Goal: Task Accomplishment & Management: Manage account settings

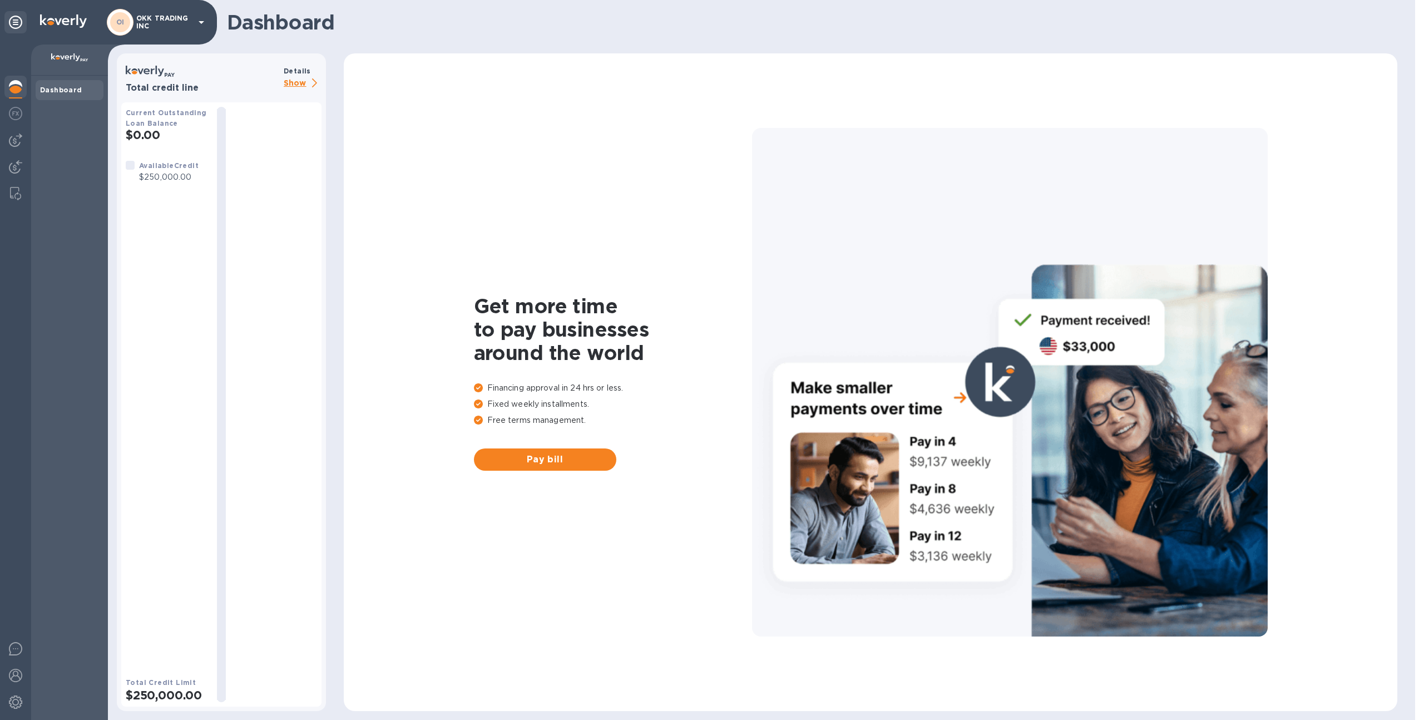
click at [156, 24] on p "OKK TRADING INC" at bounding box center [164, 22] width 56 height 16
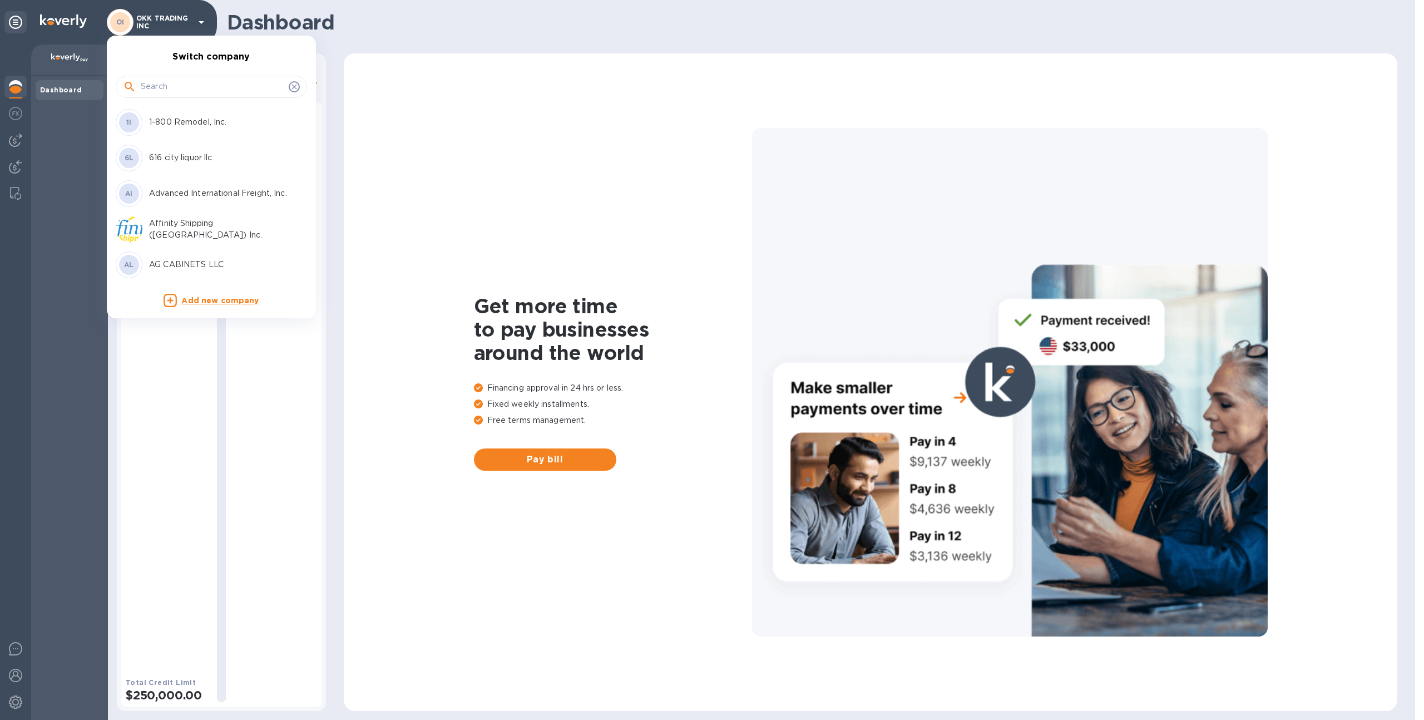
click at [174, 86] on input "text" at bounding box center [212, 86] width 143 height 17
click at [343, 54] on div at bounding box center [712, 360] width 1424 height 720
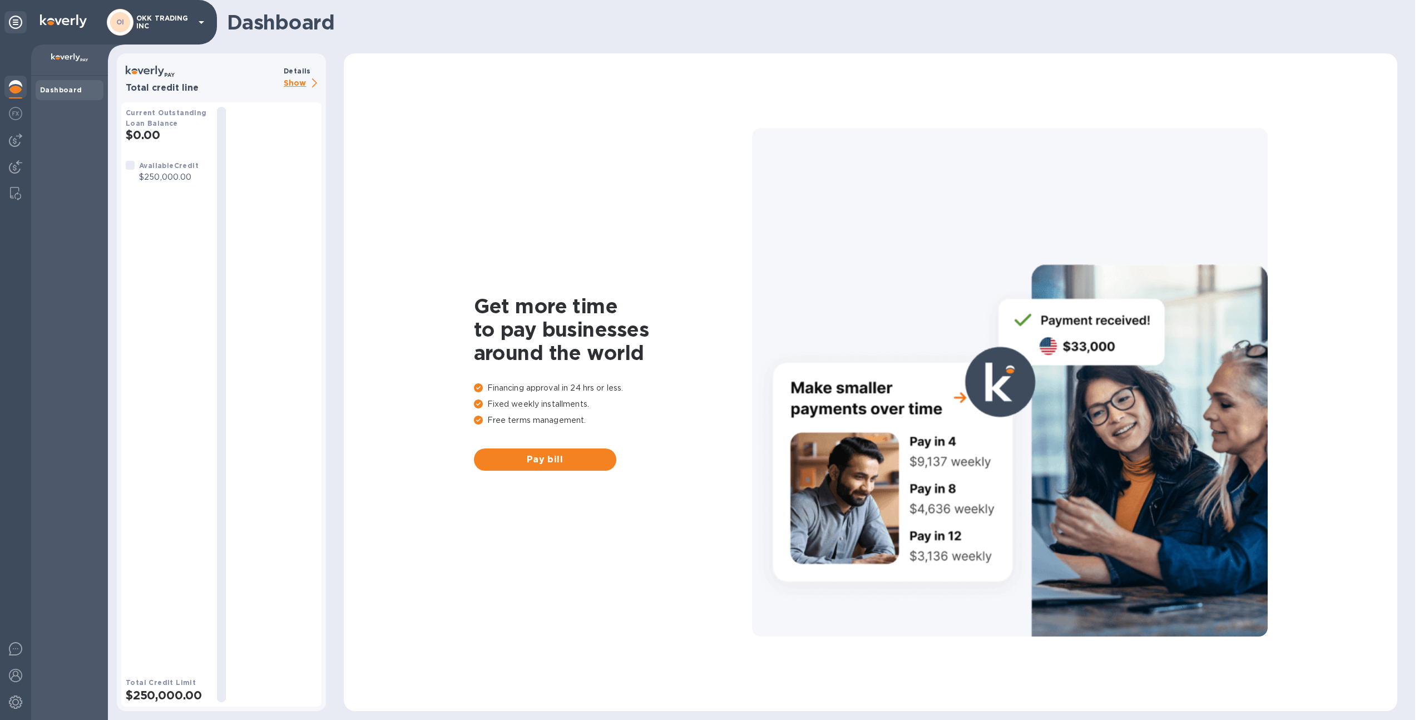
click at [142, 34] on div "OI OKK TRADING INC" at bounding box center [157, 22] width 101 height 27
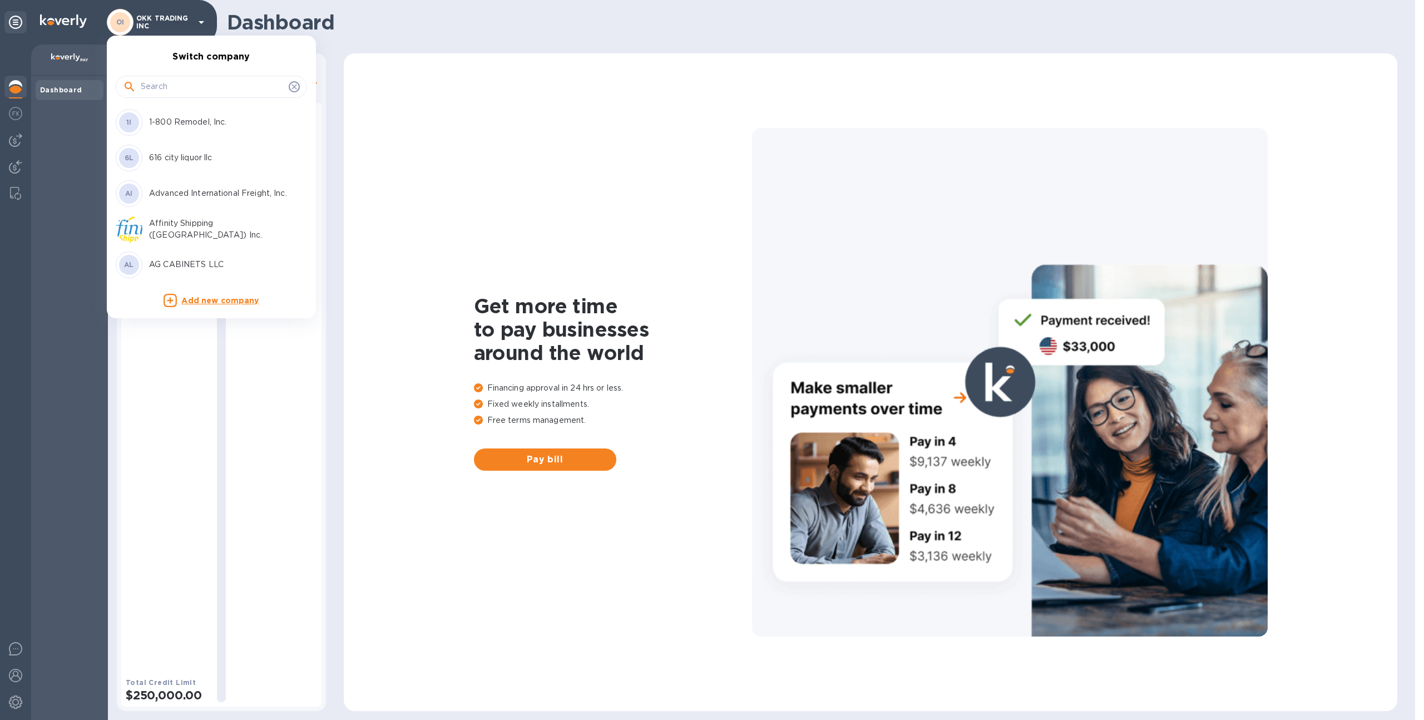
click at [153, 85] on input "text" at bounding box center [212, 86] width 143 height 17
type input "union"
click at [163, 155] on p "Union Logistics Inc (LAX)" at bounding box center [219, 158] width 140 height 12
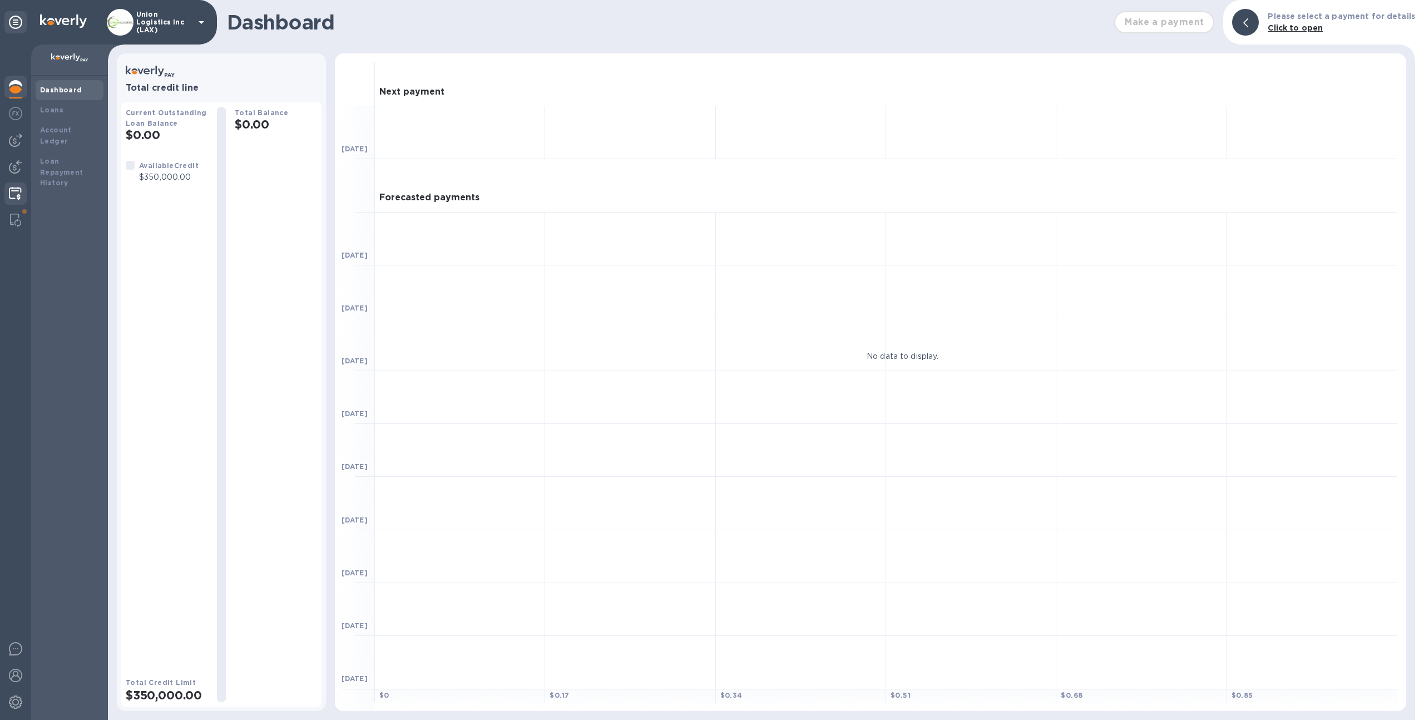
click at [9, 197] on img at bounding box center [15, 193] width 13 height 13
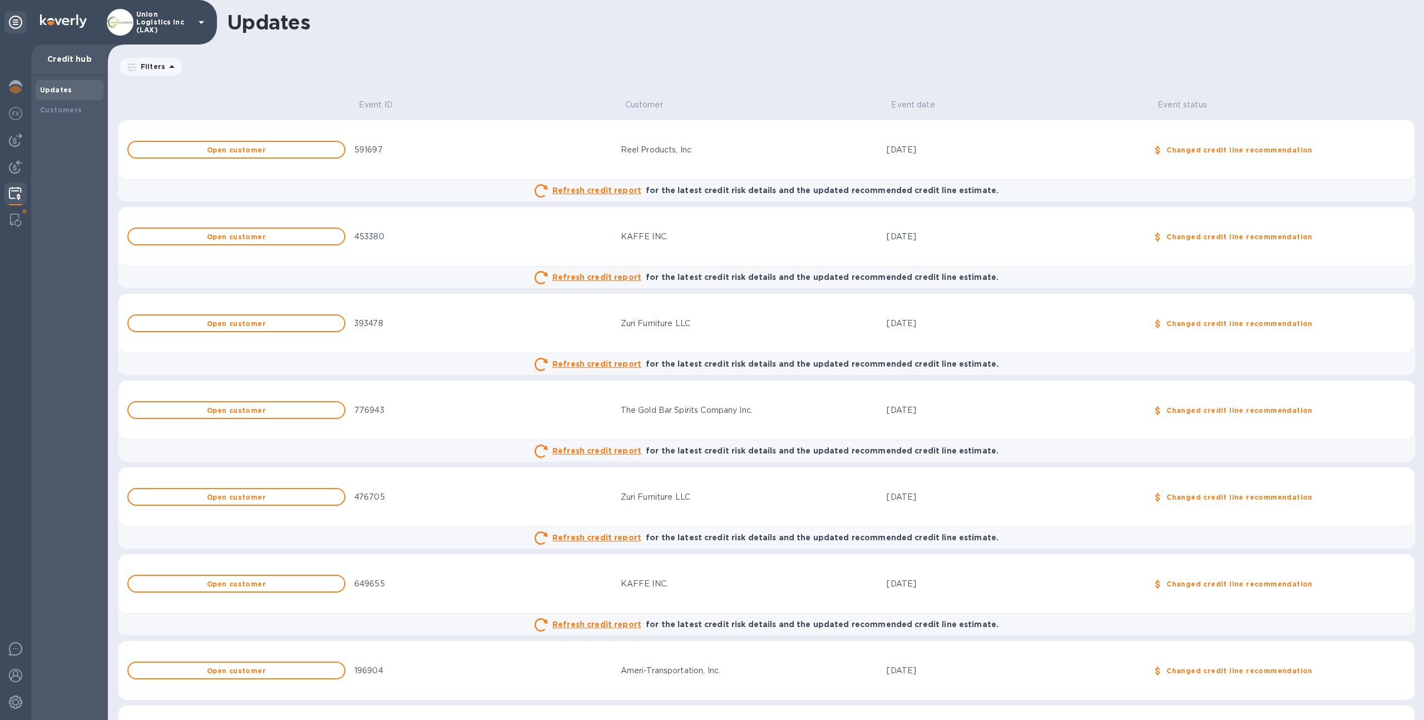
click at [14, 190] on img at bounding box center [15, 193] width 13 height 13
click at [73, 112] on b "Customers" at bounding box center [61, 110] width 42 height 8
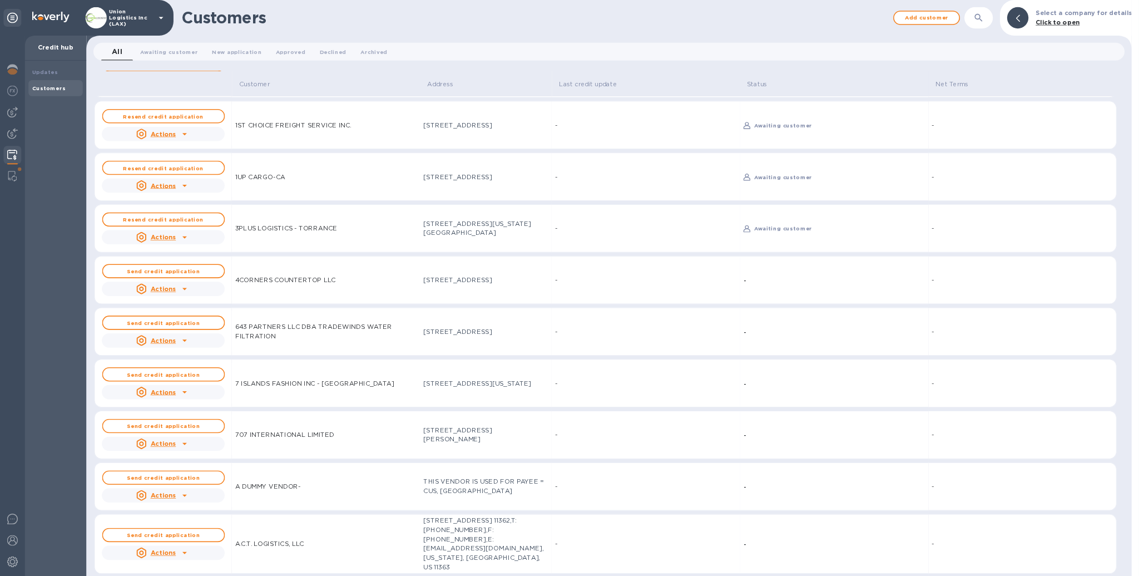
scroll to position [59, 0]
click at [226, 337] on b "Send credit application" at bounding box center [204, 338] width 91 height 8
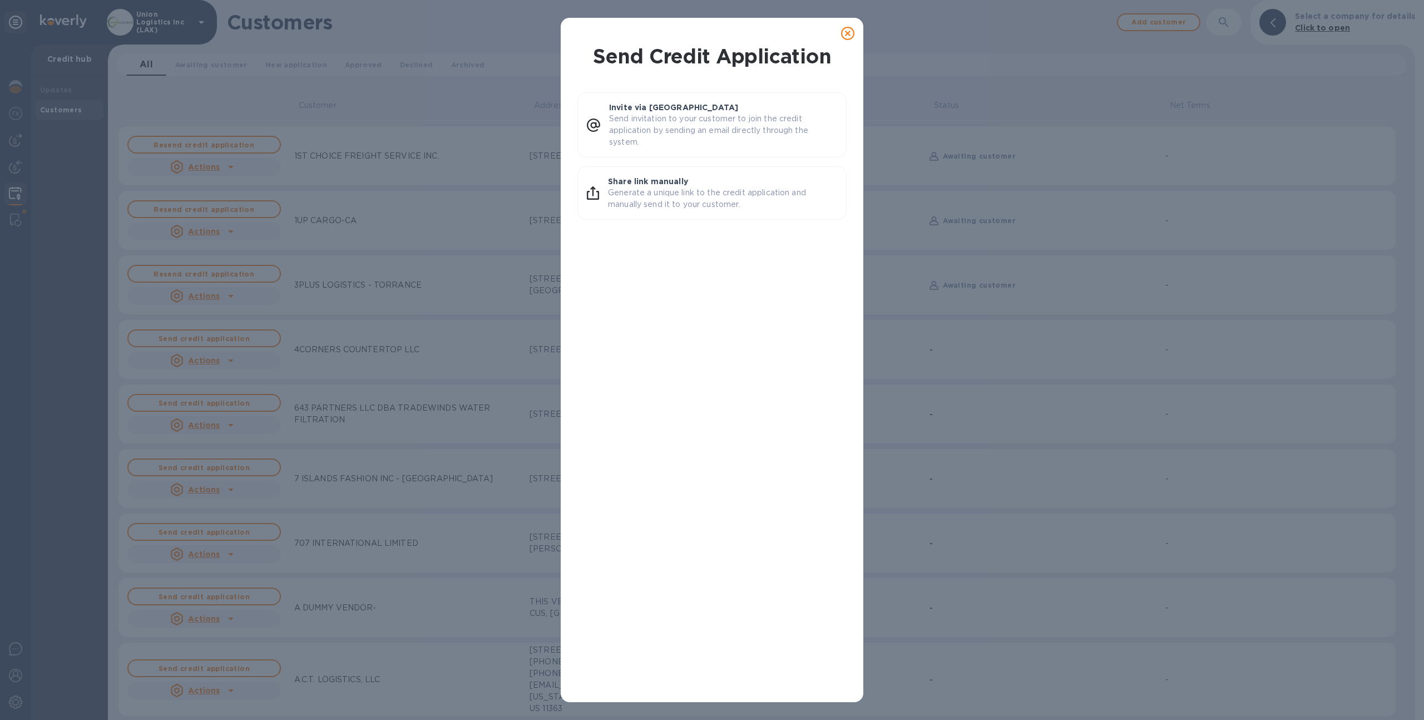
click at [848, 28] on icon at bounding box center [847, 33] width 13 height 13
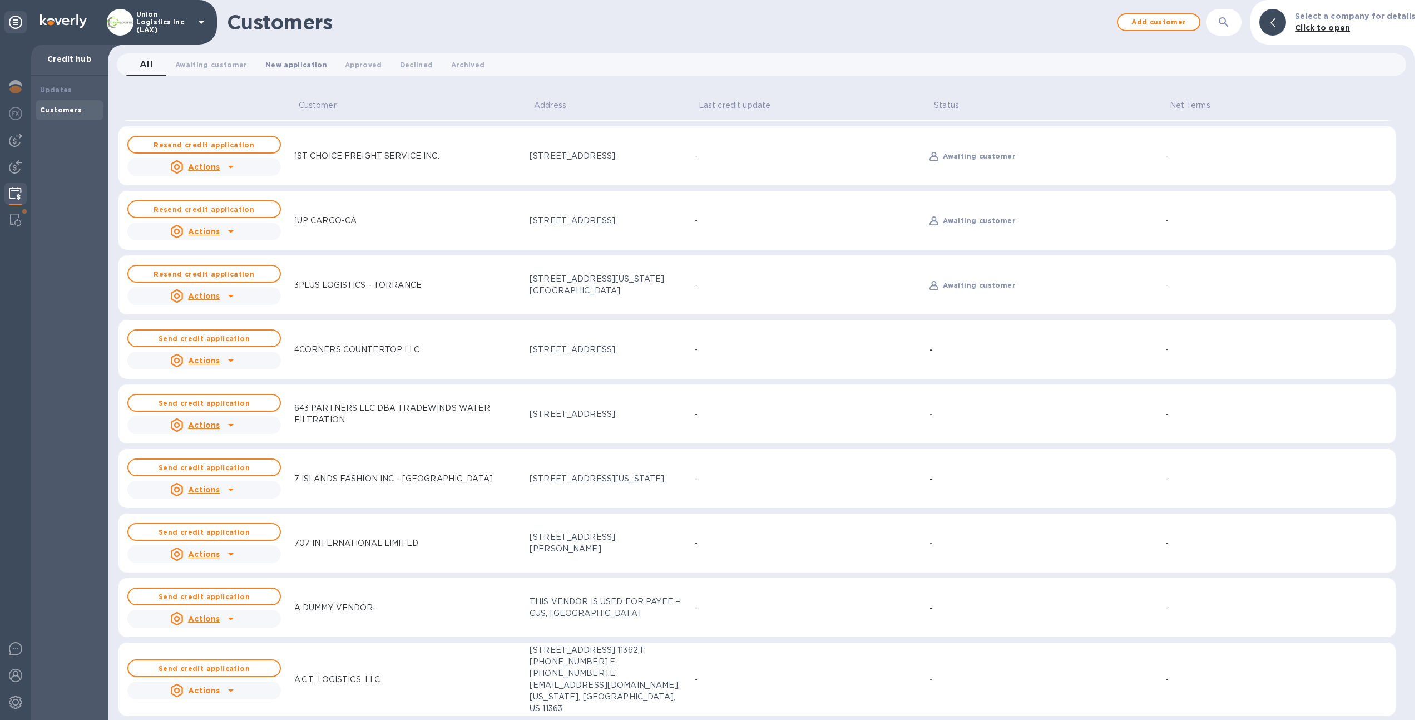
click at [291, 70] on span "New application 0" at bounding box center [296, 65] width 62 height 12
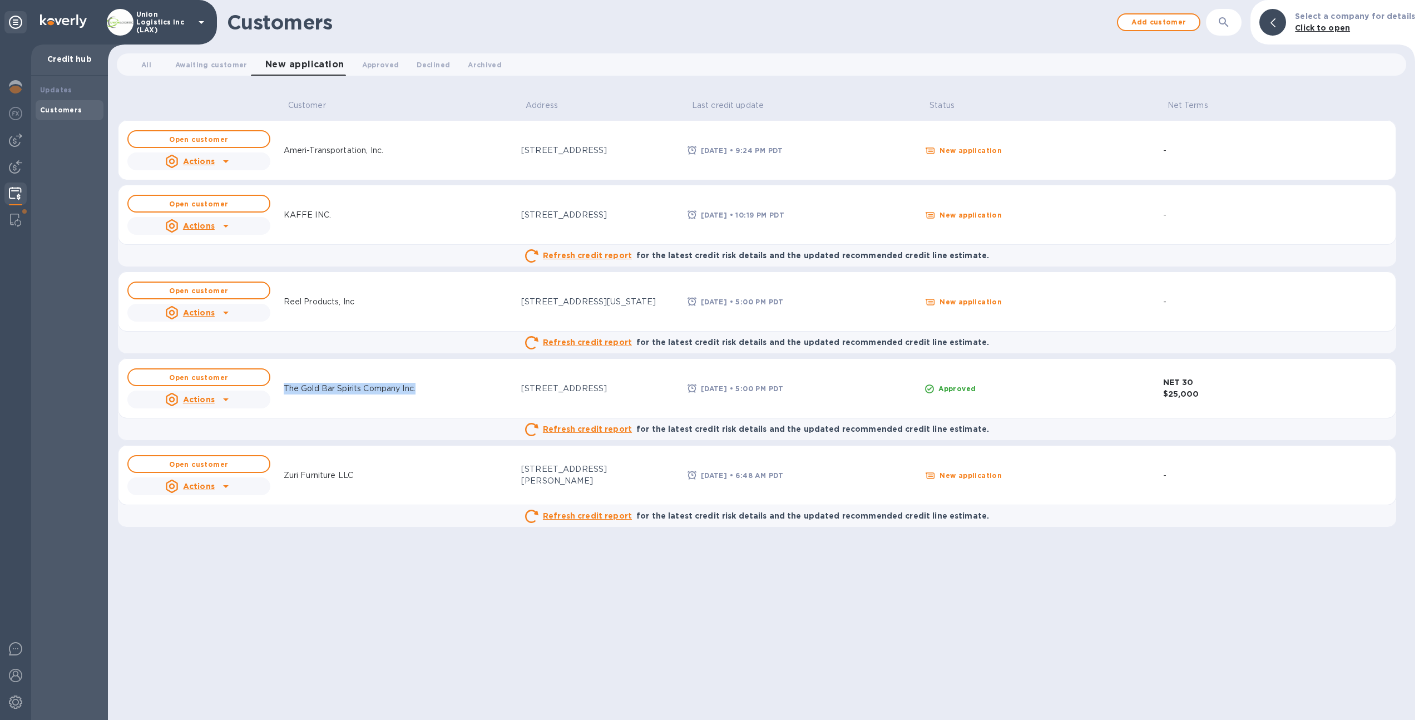
drag, startPoint x: 279, startPoint y: 388, endPoint x: 420, endPoint y: 392, distance: 140.7
click at [420, 392] on div "The Gold Bar Spirits Company Inc." at bounding box center [349, 388] width 141 height 21
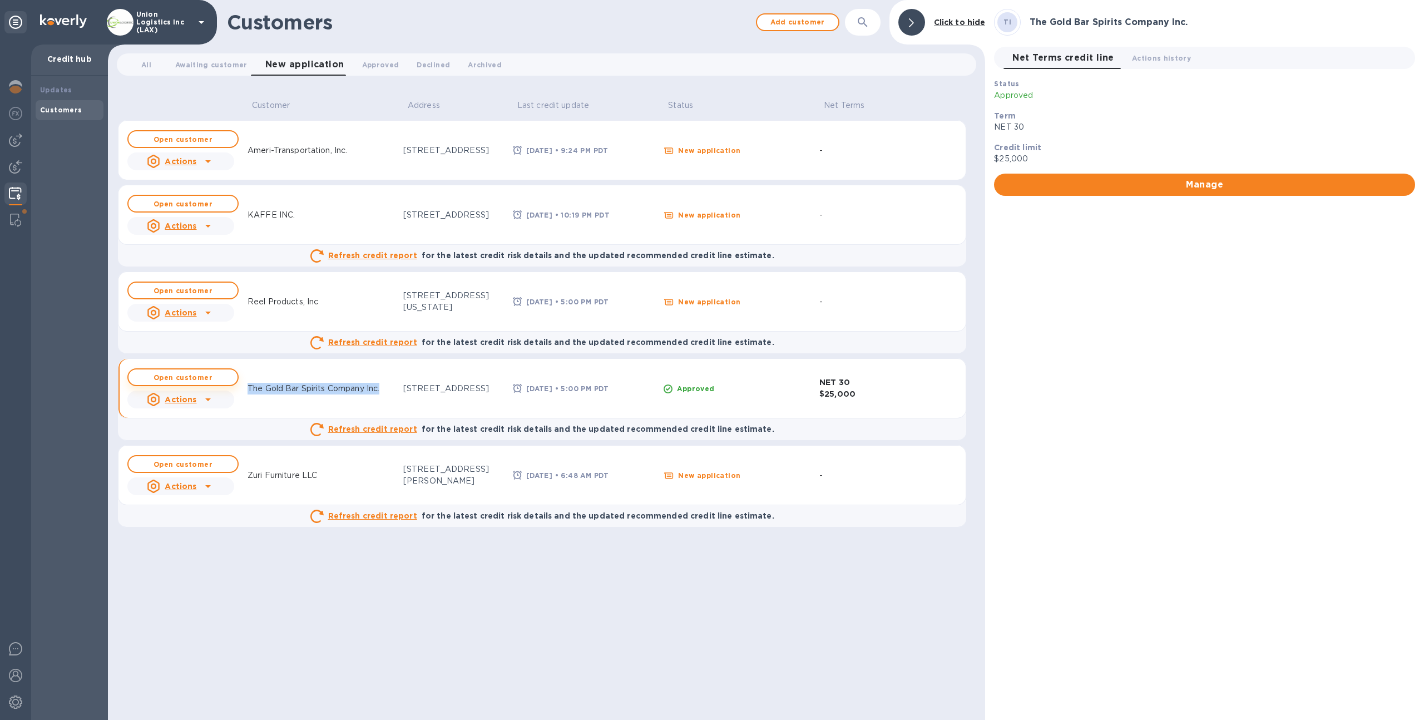
click at [184, 376] on b "Open customer" at bounding box center [183, 377] width 59 height 8
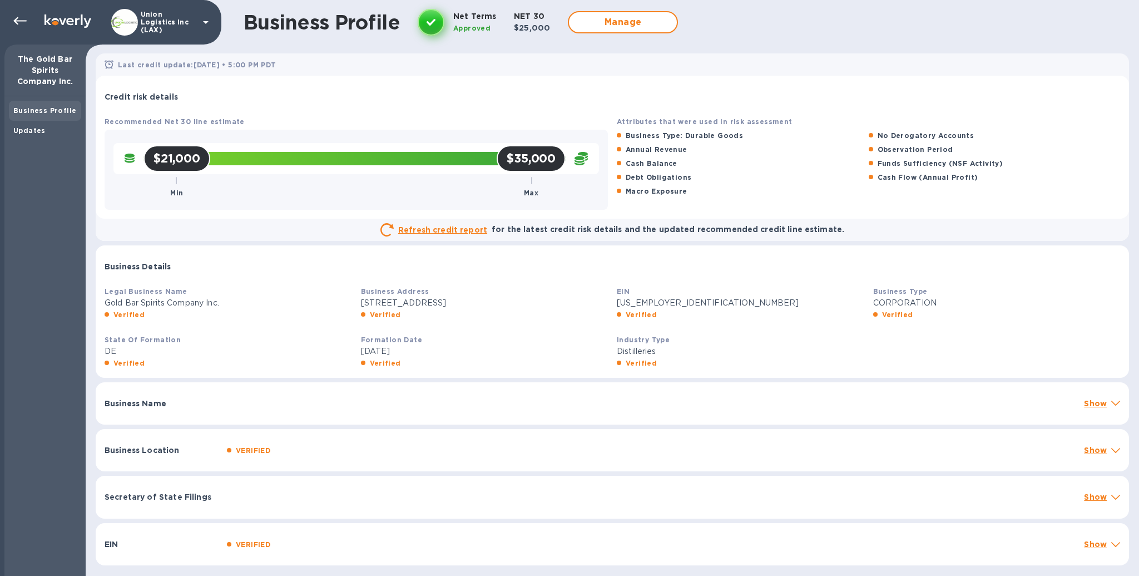
drag, startPoint x: 152, startPoint y: 160, endPoint x: 211, endPoint y: 160, distance: 59.5
click at [211, 160] on div "$21,000 Min $35,000 Max" at bounding box center [354, 158] width 422 height 13
drag, startPoint x: 160, startPoint y: 123, endPoint x: 182, endPoint y: 123, distance: 22.8
click at [182, 123] on b "Recommended Net 30 line estimate" at bounding box center [175, 121] width 140 height 8
drag, startPoint x: 151, startPoint y: 164, endPoint x: 469, endPoint y: 159, distance: 318.2
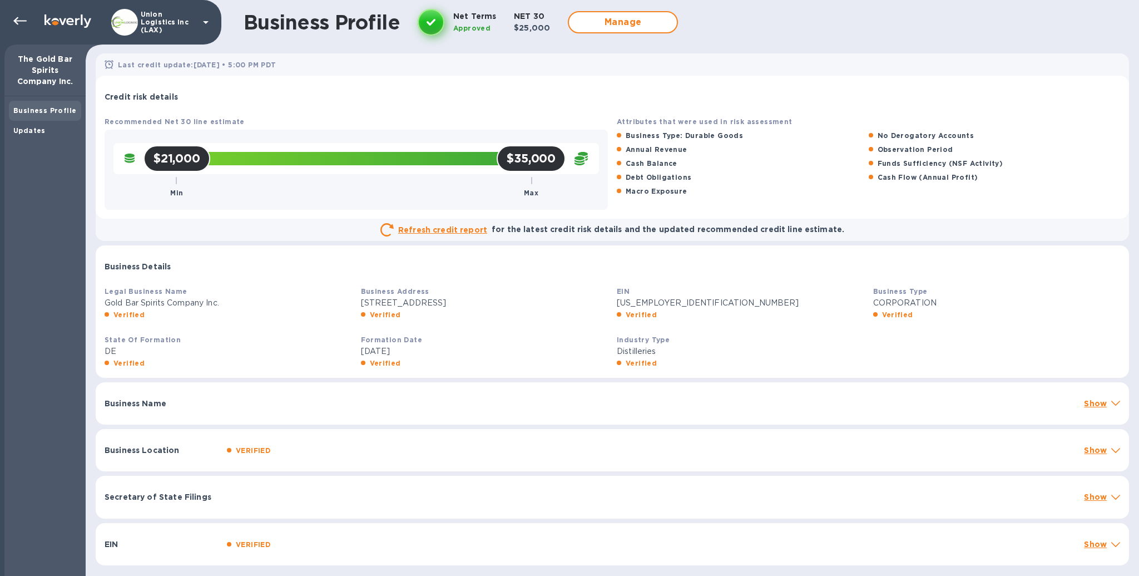
click at [469, 159] on div "$21,000 Min $35,000 Max" at bounding box center [354, 158] width 422 height 13
drag, startPoint x: 161, startPoint y: 121, endPoint x: 184, endPoint y: 121, distance: 22.8
click at [184, 121] on b "Recommended Net 30 line estimate" at bounding box center [175, 121] width 140 height 8
drag, startPoint x: 160, startPoint y: 157, endPoint x: 224, endPoint y: 156, distance: 63.4
click at [224, 156] on div "$21,000 Min $35,000 Max" at bounding box center [354, 158] width 422 height 13
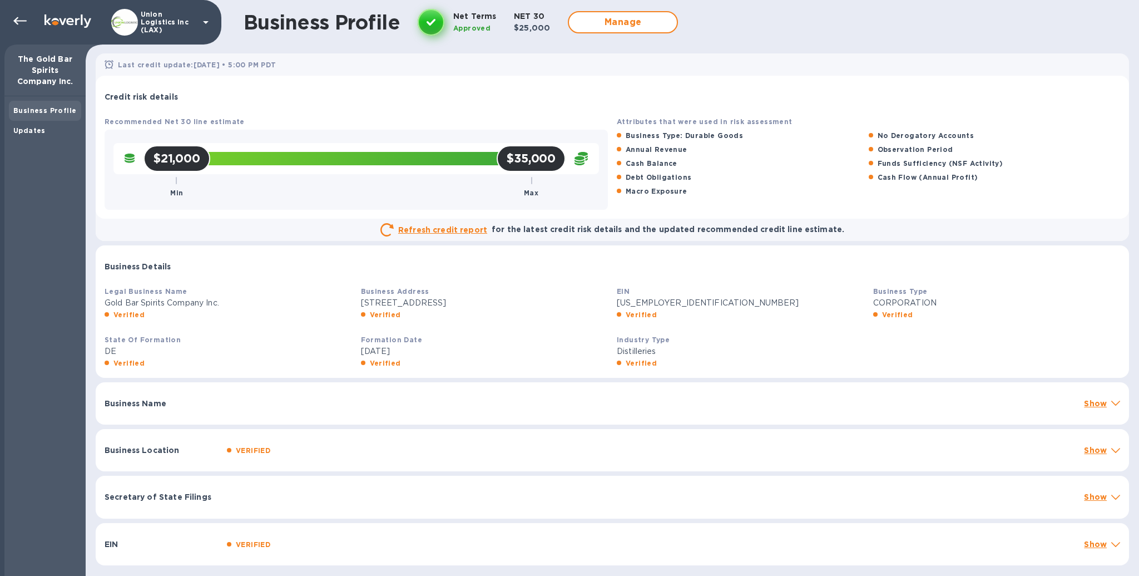
click at [314, 169] on div "$21,000 Min $35,000 Max" at bounding box center [354, 158] width 431 height 22
drag, startPoint x: 623, startPoint y: 136, endPoint x: 735, endPoint y: 144, distance: 112.1
click at [735, 144] on div "Business Type: Durable Goods No Derogatory Accounts Annual Revenue Observation …" at bounding box center [868, 165] width 503 height 70
click at [729, 143] on div "Annual Revenue" at bounding box center [743, 149] width 256 height 16
drag, startPoint x: 681, startPoint y: 134, endPoint x: 743, endPoint y: 136, distance: 62.3
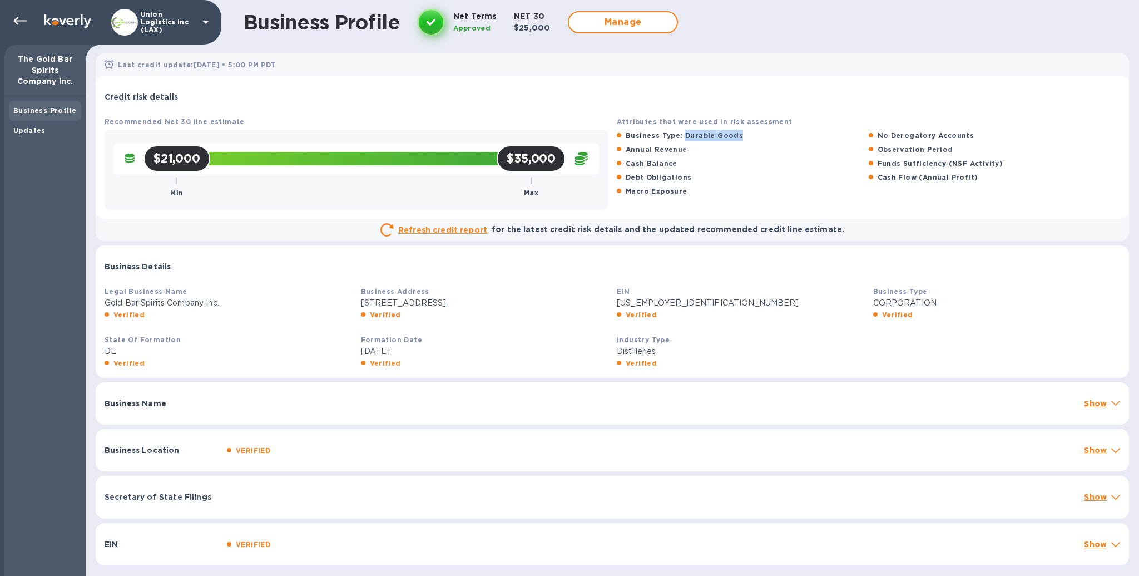
click at [744, 136] on div "Business Type: Durable Goods" at bounding box center [743, 135] width 256 height 16
drag, startPoint x: 687, startPoint y: 150, endPoint x: 622, endPoint y: 155, distance: 65.8
click at [618, 154] on div "Annual Revenue" at bounding box center [743, 149] width 256 height 16
click at [694, 175] on div "Debt Obligations" at bounding box center [743, 177] width 256 height 16
drag, startPoint x: 676, startPoint y: 166, endPoint x: 618, endPoint y: 168, distance: 57.9
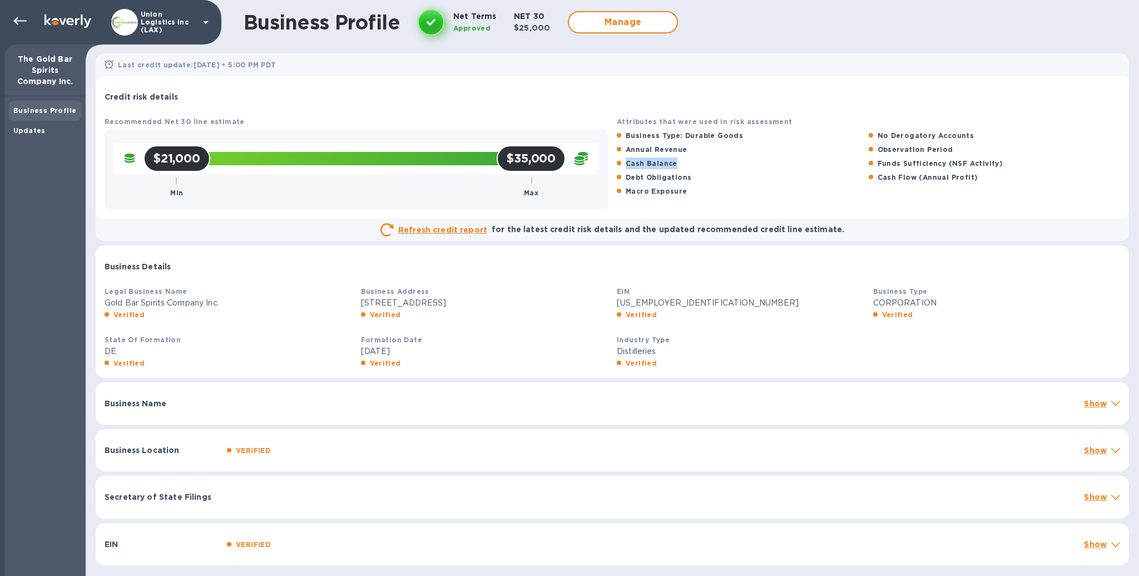
click at [618, 168] on div "Cash Balance" at bounding box center [743, 163] width 256 height 16
drag, startPoint x: 623, startPoint y: 179, endPoint x: 704, endPoint y: 182, distance: 80.7
click at [704, 182] on div "Debt Obligations" at bounding box center [743, 177] width 256 height 16
click at [709, 199] on div "Macro Exposure" at bounding box center [743, 191] width 256 height 16
drag, startPoint x: 874, startPoint y: 164, endPoint x: 1004, endPoint y: 166, distance: 130.7
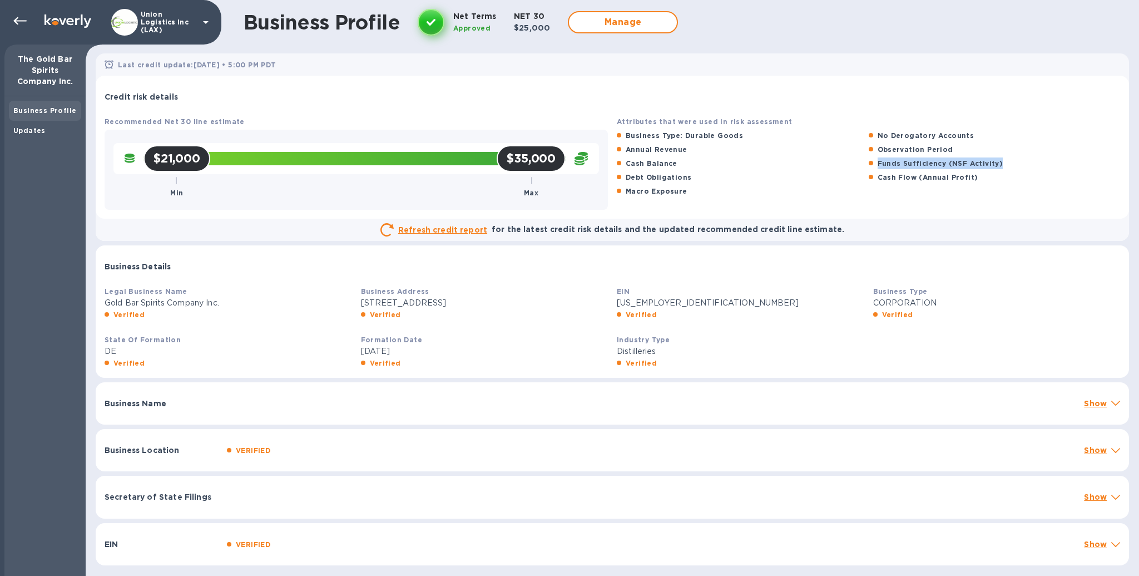
click at [1004, 166] on div "Funds Sufficiency (NSF Activity)" at bounding box center [995, 163] width 256 height 16
drag, startPoint x: 979, startPoint y: 179, endPoint x: 875, endPoint y: 180, distance: 103.4
click at [875, 180] on div "Cash Flow (Annual Profit)" at bounding box center [995, 177] width 256 height 16
click at [377, 265] on div at bounding box center [673, 260] width 902 height 9
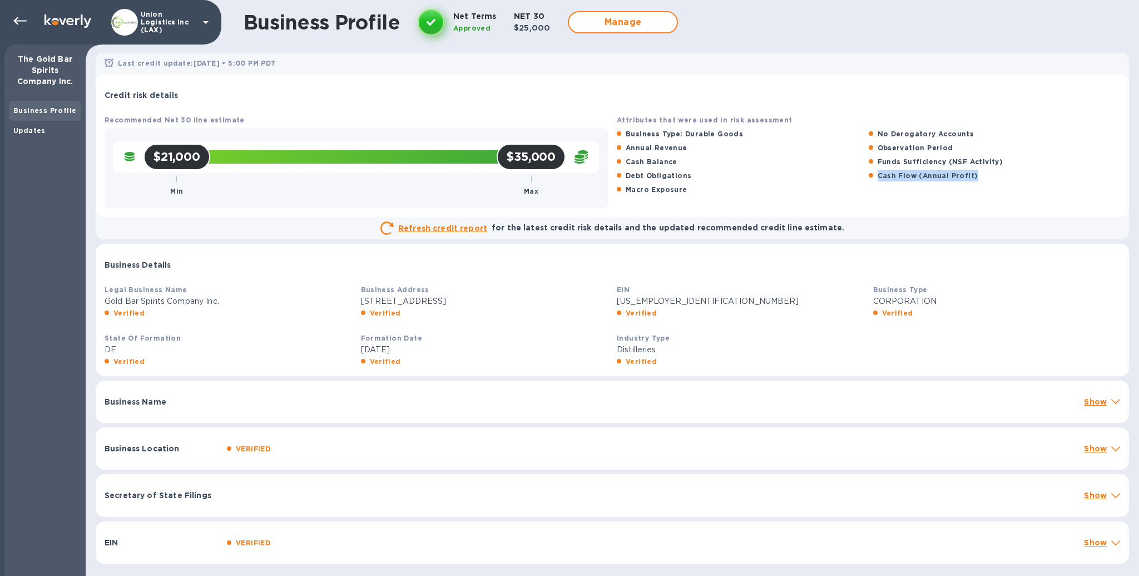
click at [294, 453] on div "VERIFIED" at bounding box center [651, 448] width 853 height 16
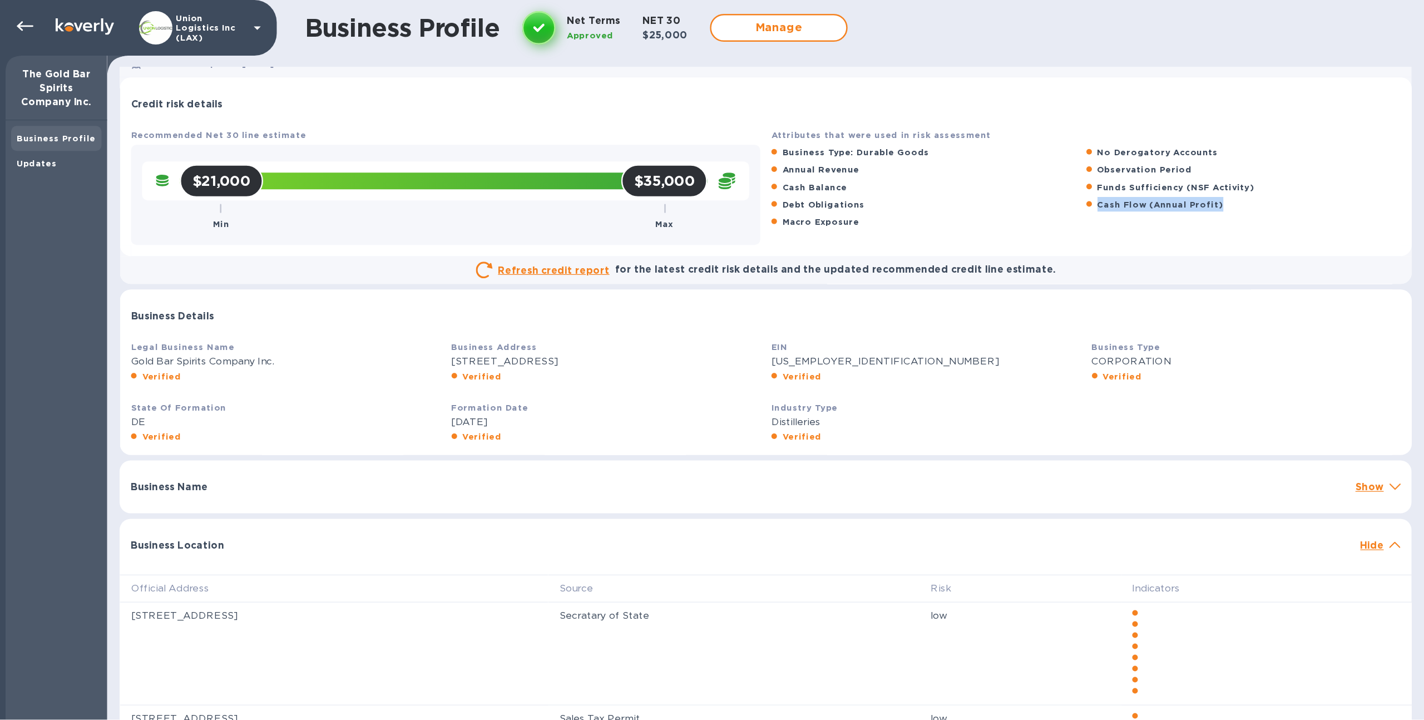
scroll to position [0, 0]
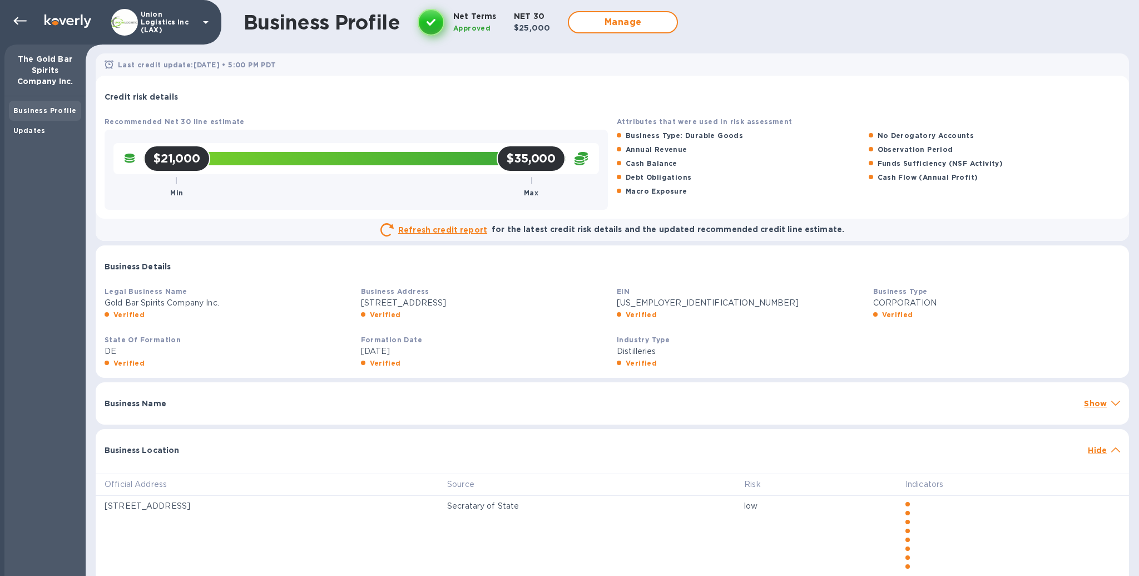
click at [647, 142] on div "Annual Revenue" at bounding box center [656, 149] width 66 height 16
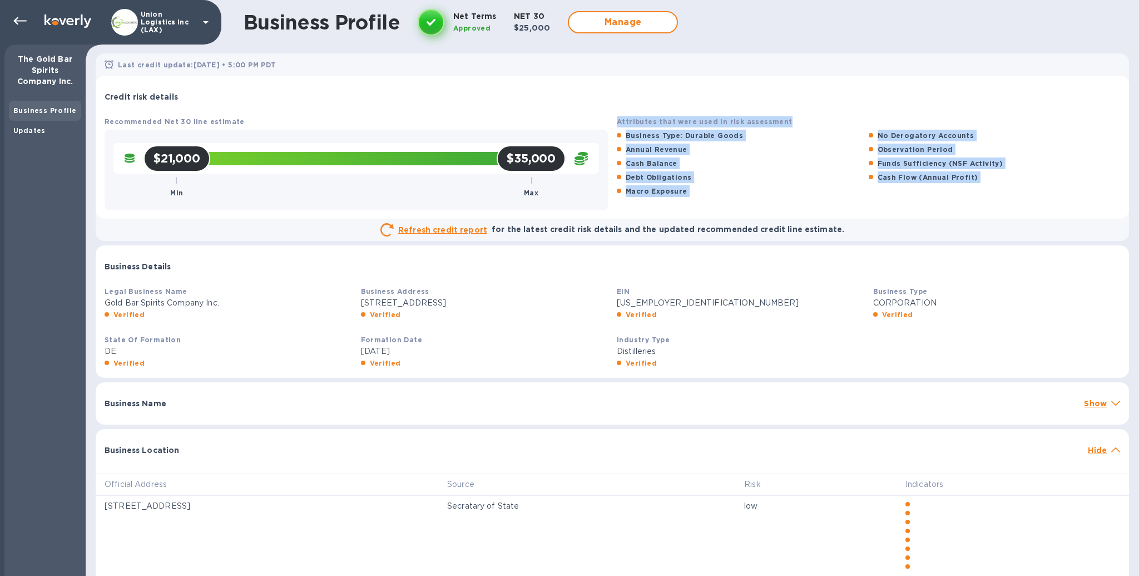
drag, startPoint x: 614, startPoint y: 115, endPoint x: 919, endPoint y: 224, distance: 323.5
click at [919, 224] on div "Recommended Net 30 line estimate $21,000 Min $35,000 Max Attributes that were u…" at bounding box center [612, 180] width 1033 height 121
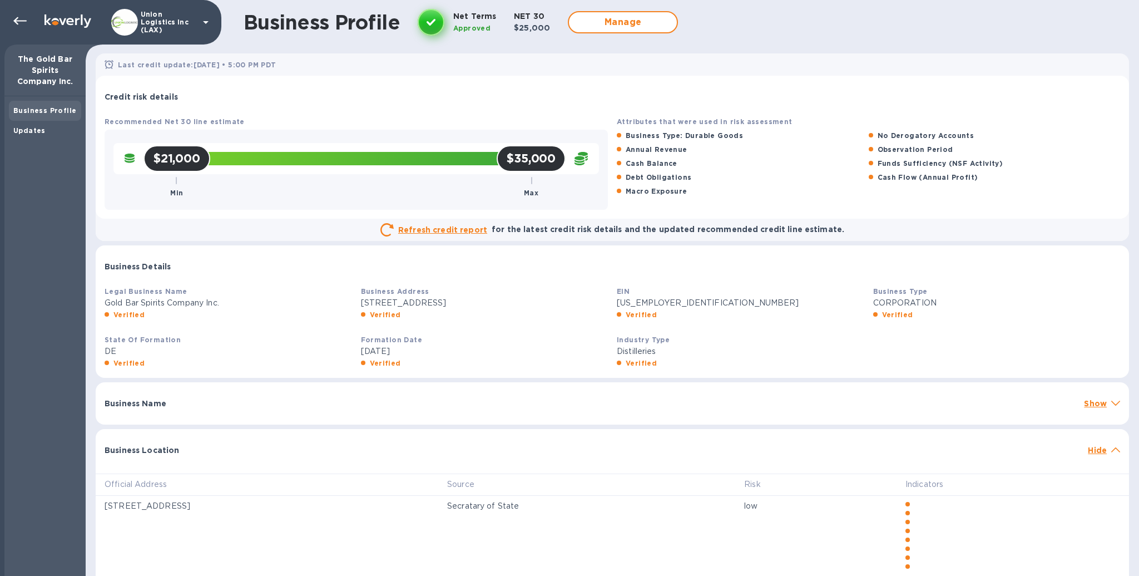
click at [528, 166] on div "$35,000 Max" at bounding box center [531, 158] width 69 height 27
drag, startPoint x: 556, startPoint y: 162, endPoint x: 495, endPoint y: 161, distance: 61.2
click at [497, 160] on div "$35,000 Max" at bounding box center [531, 158] width 69 height 27
drag, startPoint x: 840, startPoint y: 232, endPoint x: 833, endPoint y: 230, distance: 7.6
click at [833, 228] on div "Refresh credit report for the latest credit risk details and the updated recomm…" at bounding box center [613, 229] width 1016 height 13
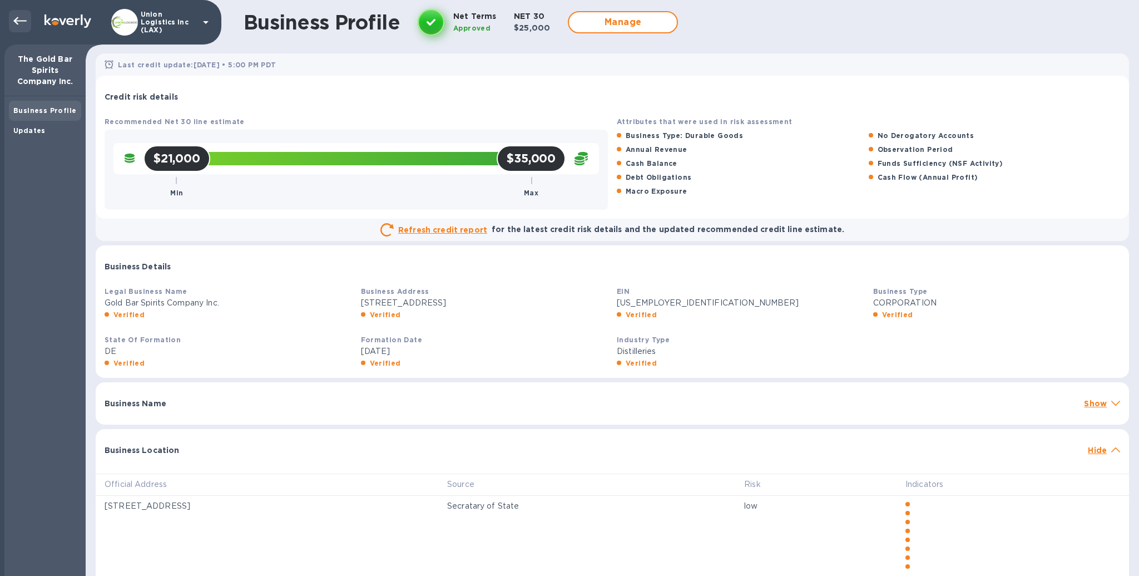
click at [17, 24] on icon at bounding box center [19, 20] width 13 height 13
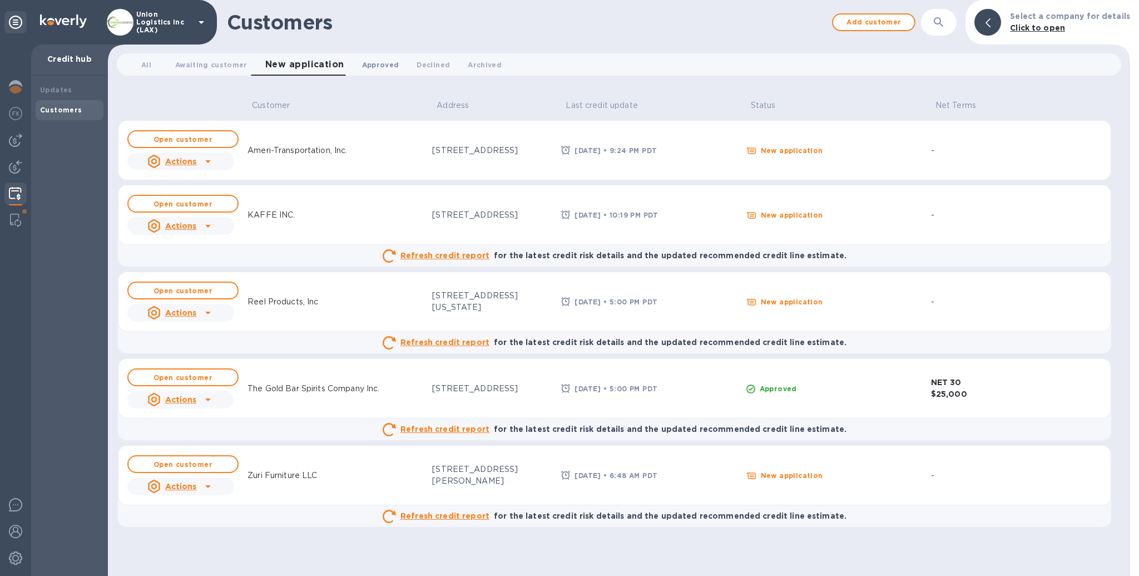
click at [368, 61] on span "Approved 0" at bounding box center [380, 65] width 37 height 12
click at [203, 290] on b "Open customer" at bounding box center [183, 290] width 59 height 8
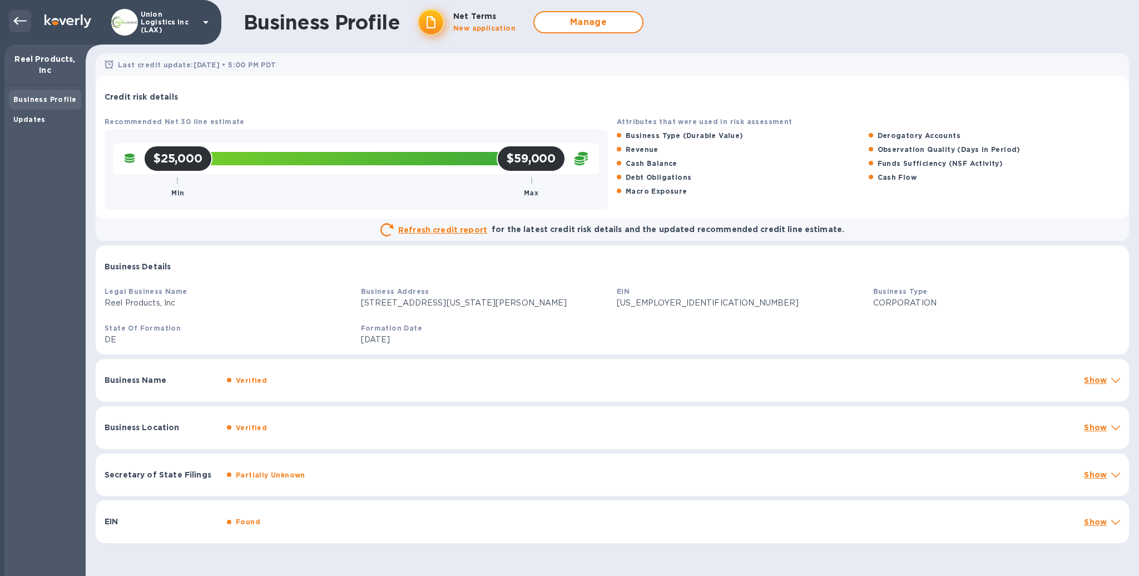
click at [16, 22] on icon at bounding box center [19, 21] width 13 height 8
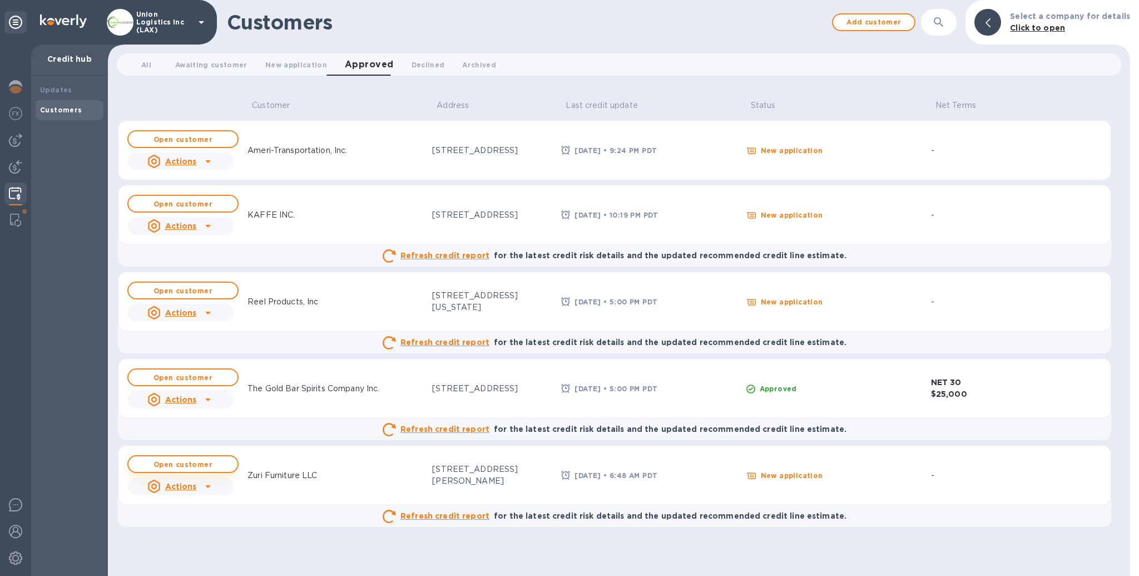
click at [224, 466] on button "Open customer" at bounding box center [182, 464] width 111 height 18
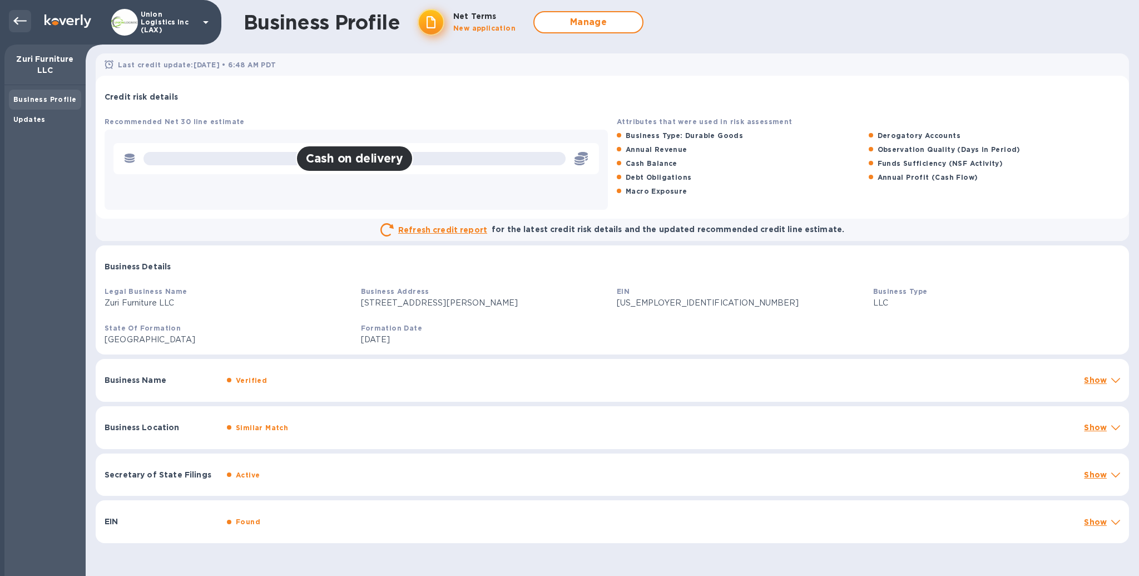
click at [9, 14] on div at bounding box center [20, 21] width 22 height 22
click at [21, 23] on icon at bounding box center [19, 20] width 13 height 13
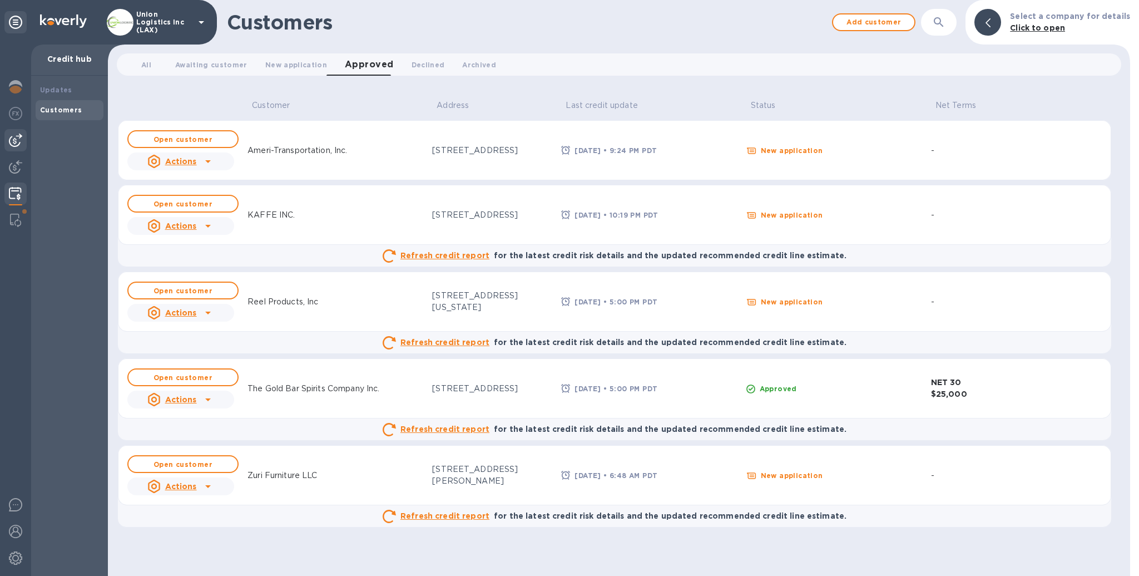
click at [12, 143] on img at bounding box center [15, 139] width 13 height 13
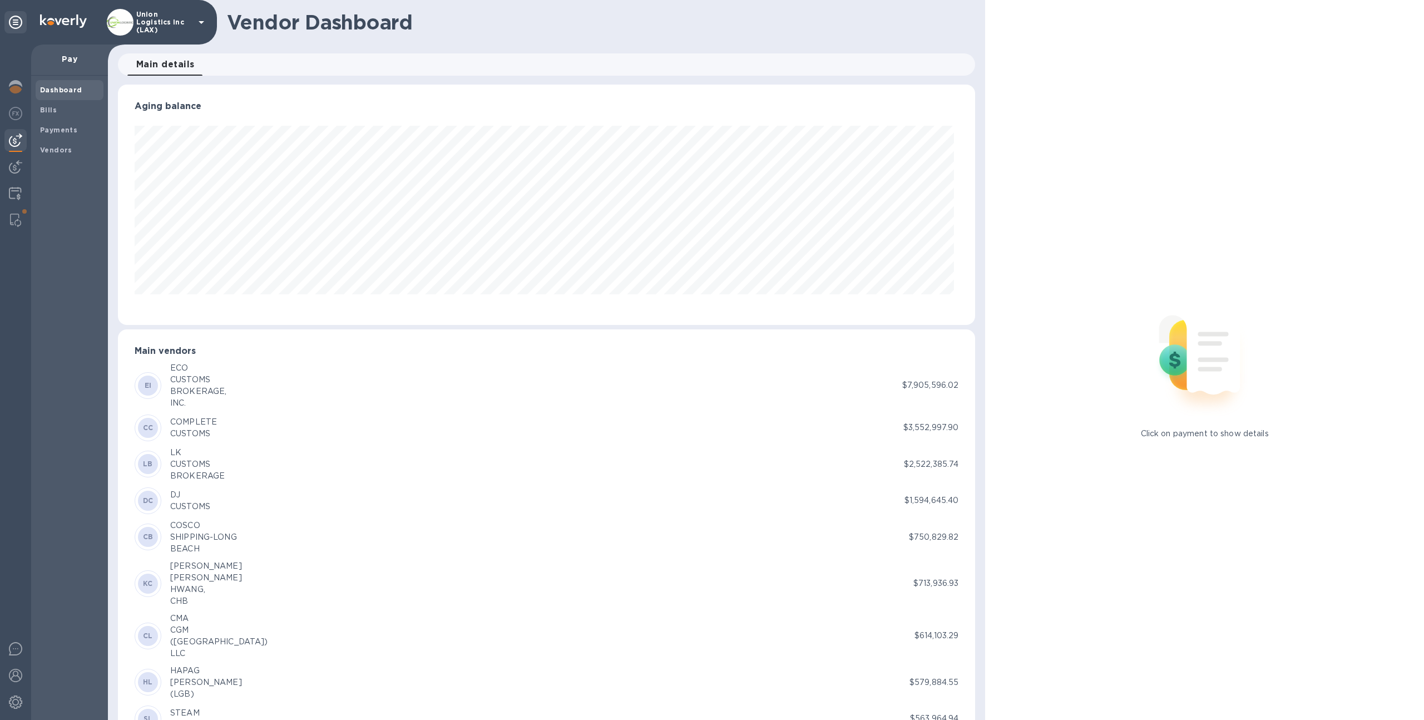
scroll to position [240, 853]
click at [14, 177] on div at bounding box center [15, 168] width 22 height 24
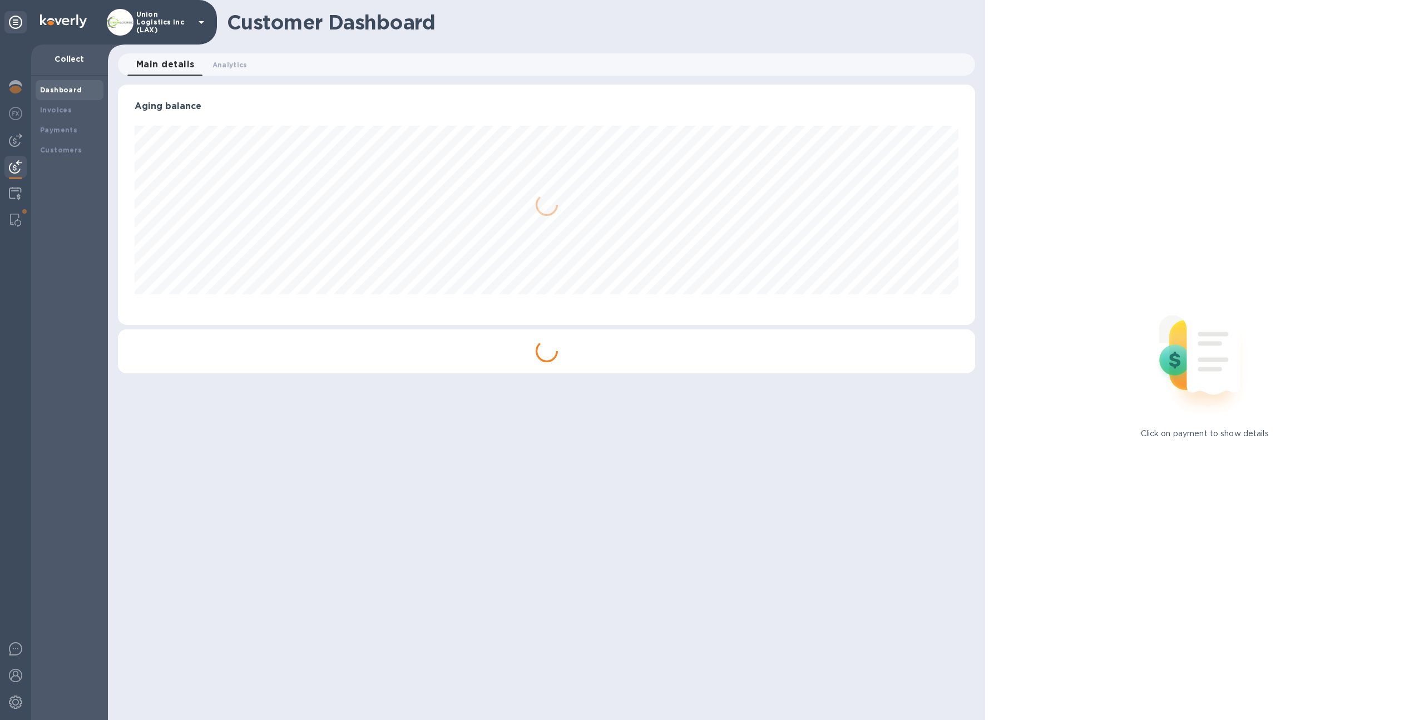
scroll to position [240, 858]
click at [69, 117] on div "Invoices" at bounding box center [70, 110] width 68 height 20
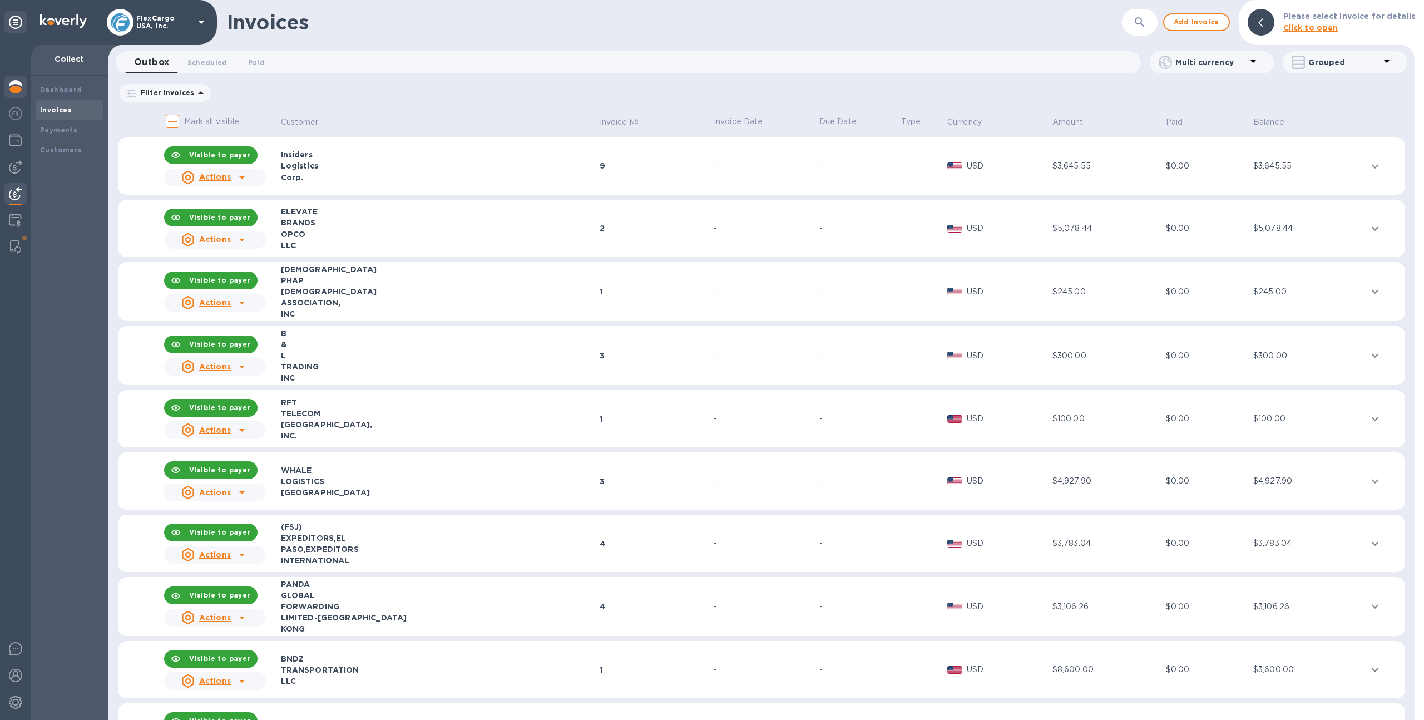
click at [11, 91] on img at bounding box center [15, 86] width 13 height 13
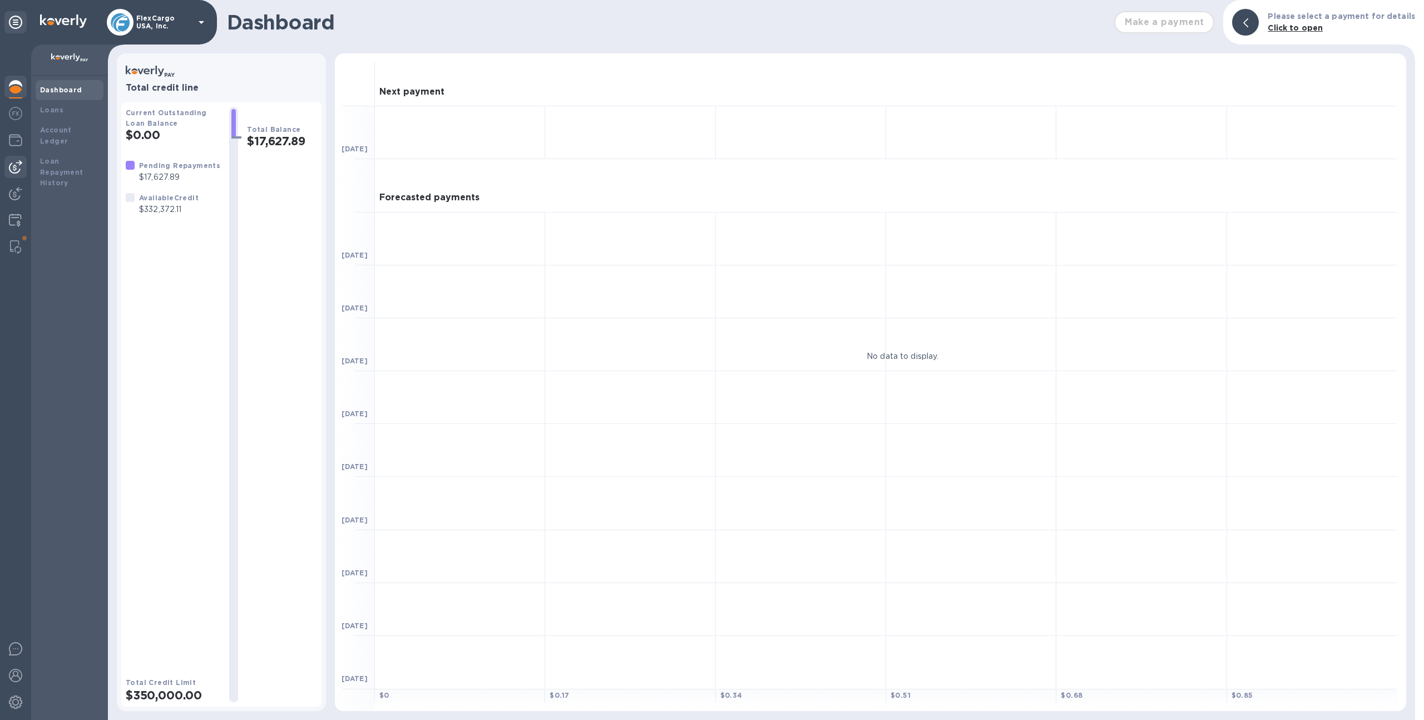
click at [17, 167] on img at bounding box center [15, 166] width 13 height 13
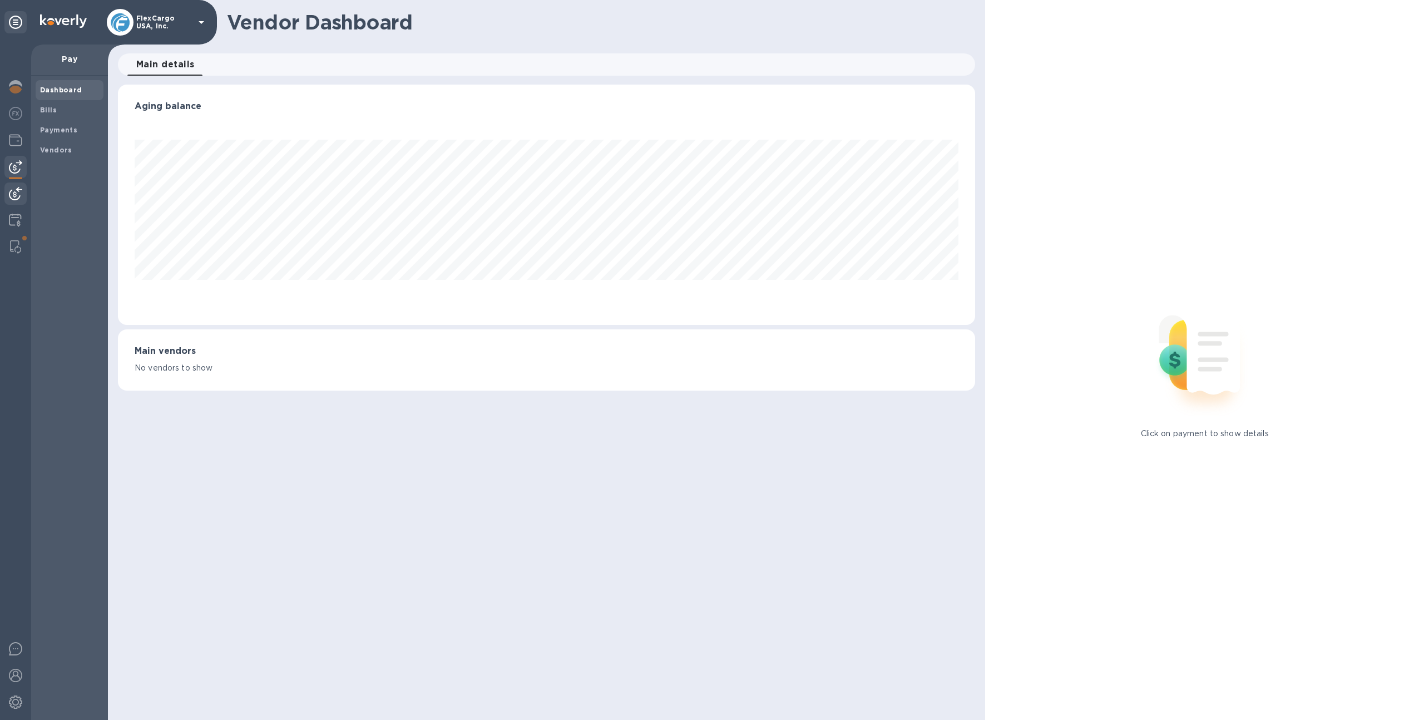
click at [16, 194] on img at bounding box center [15, 193] width 13 height 13
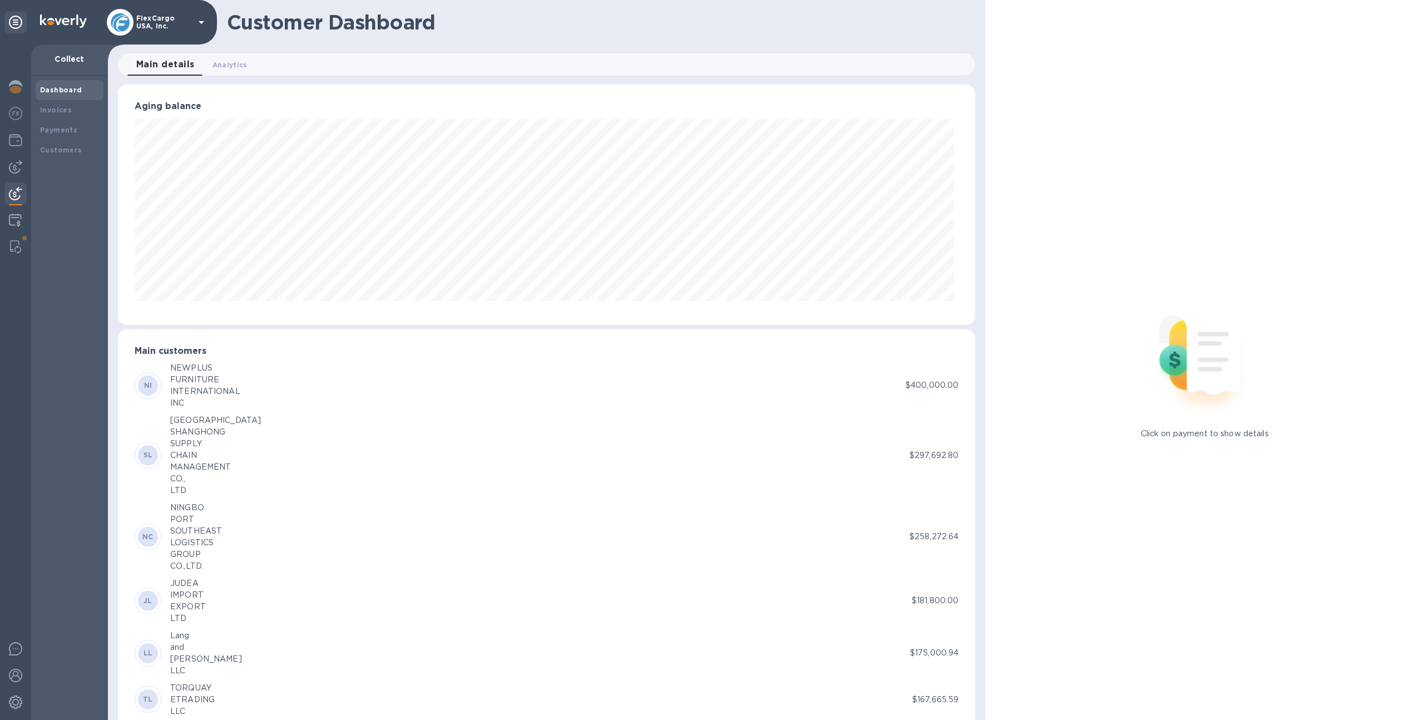
scroll to position [555922, 555310]
click at [11, 120] on div at bounding box center [15, 114] width 22 height 24
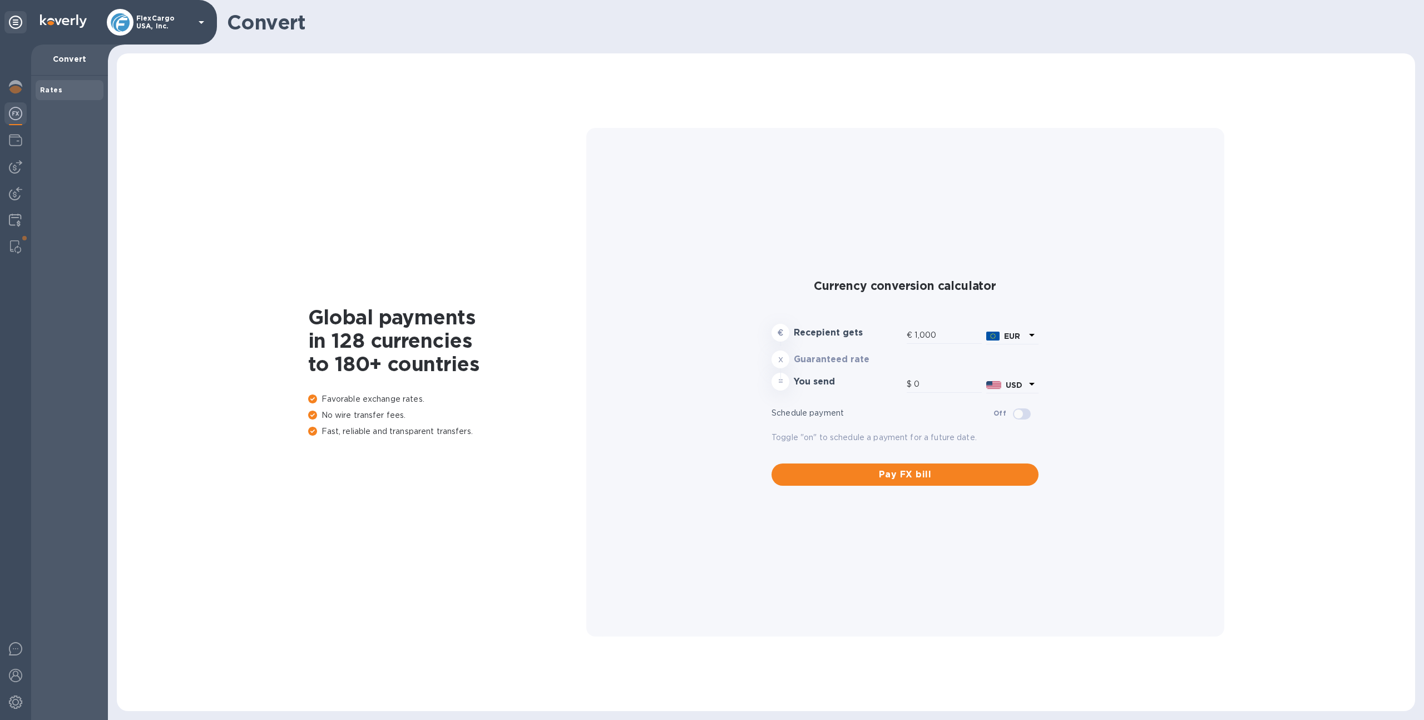
type input "1,181.39"
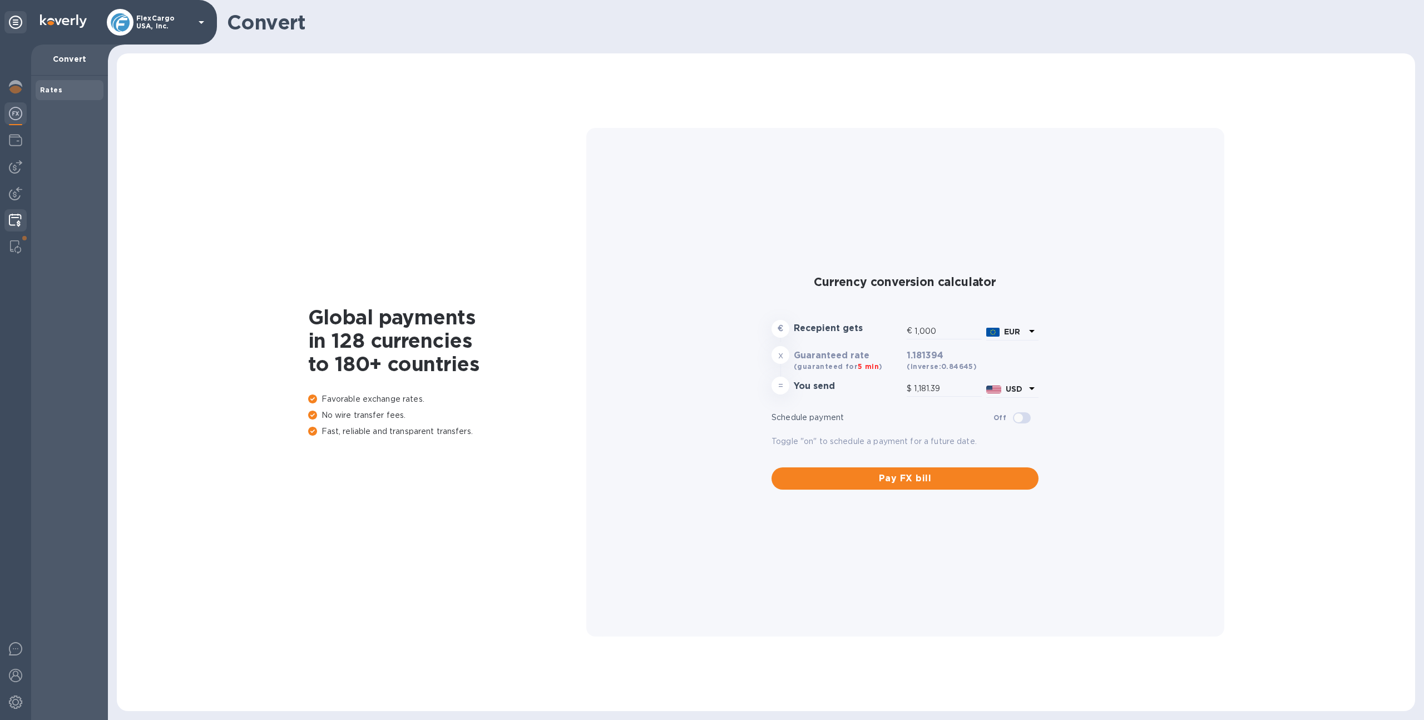
click at [17, 215] on img at bounding box center [15, 220] width 13 height 13
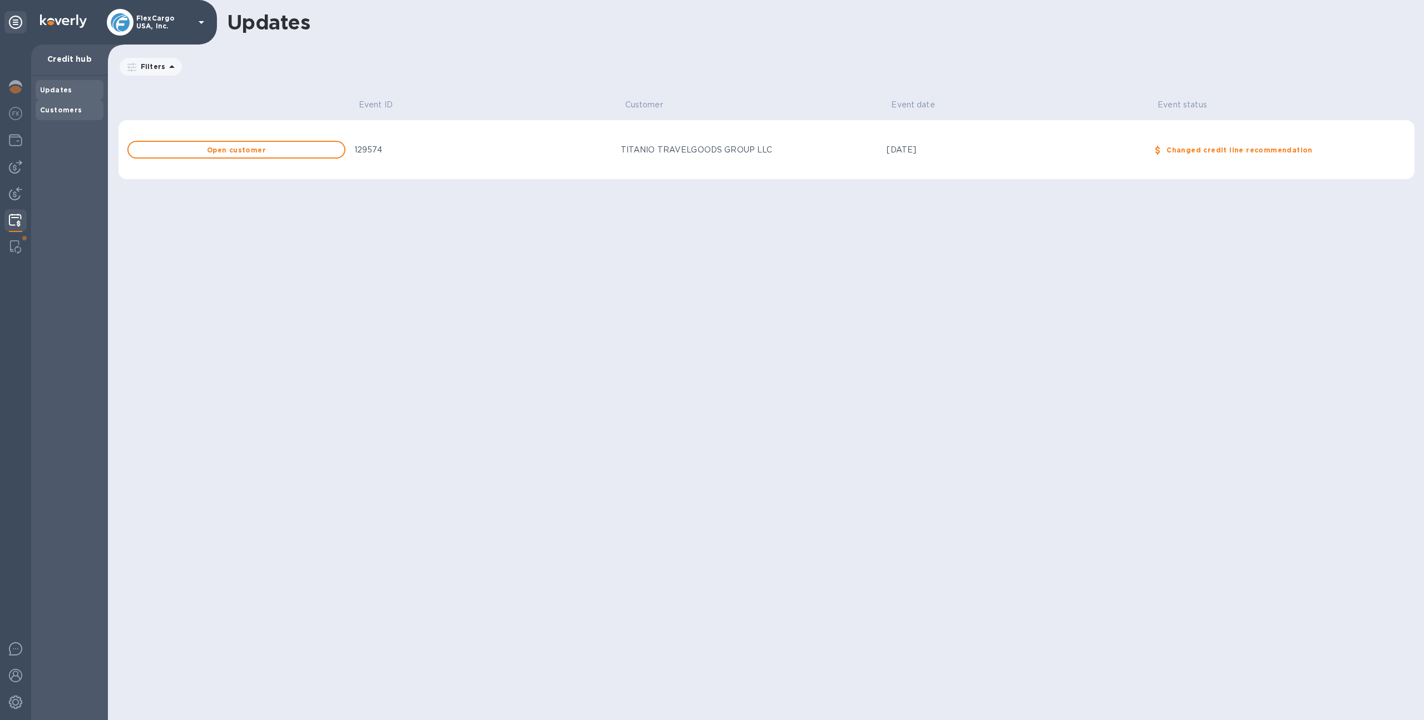
click at [75, 101] on div "Customers" at bounding box center [70, 110] width 68 height 20
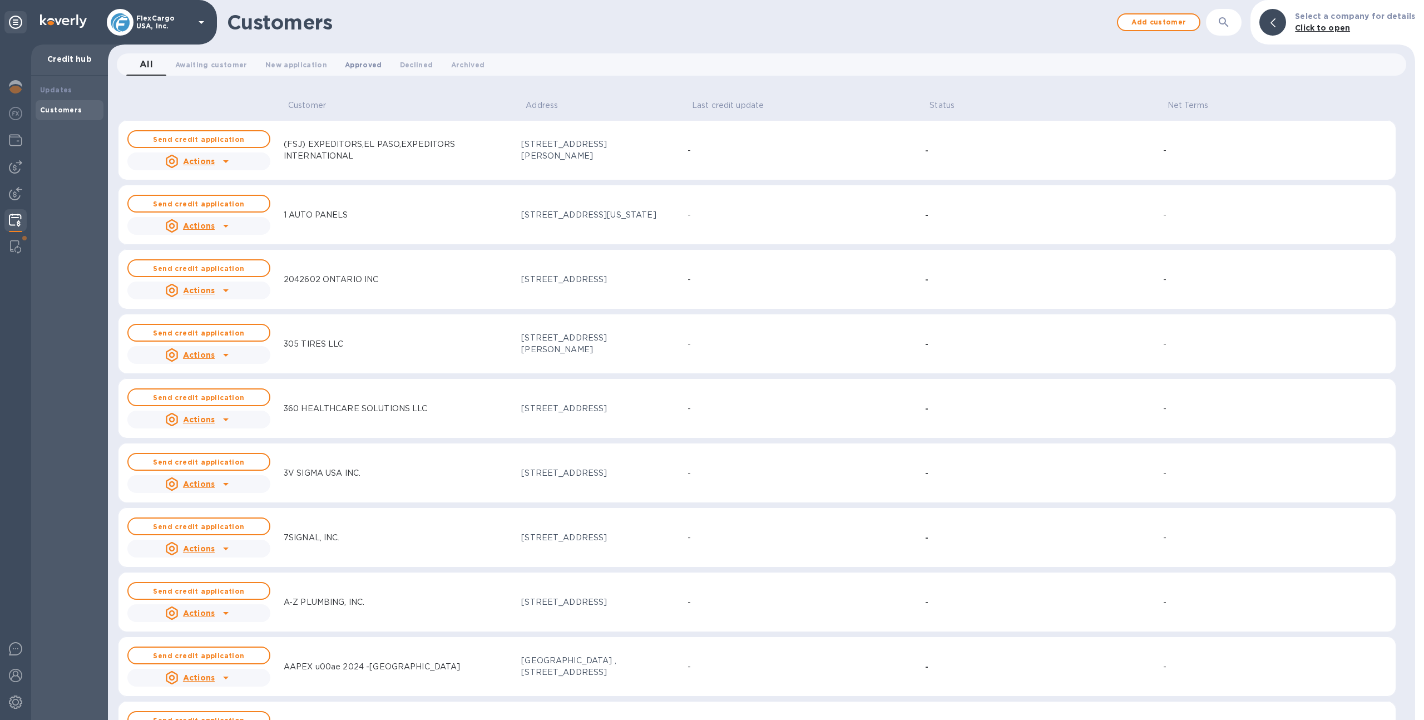
click at [360, 67] on span "Approved 0" at bounding box center [363, 65] width 37 height 12
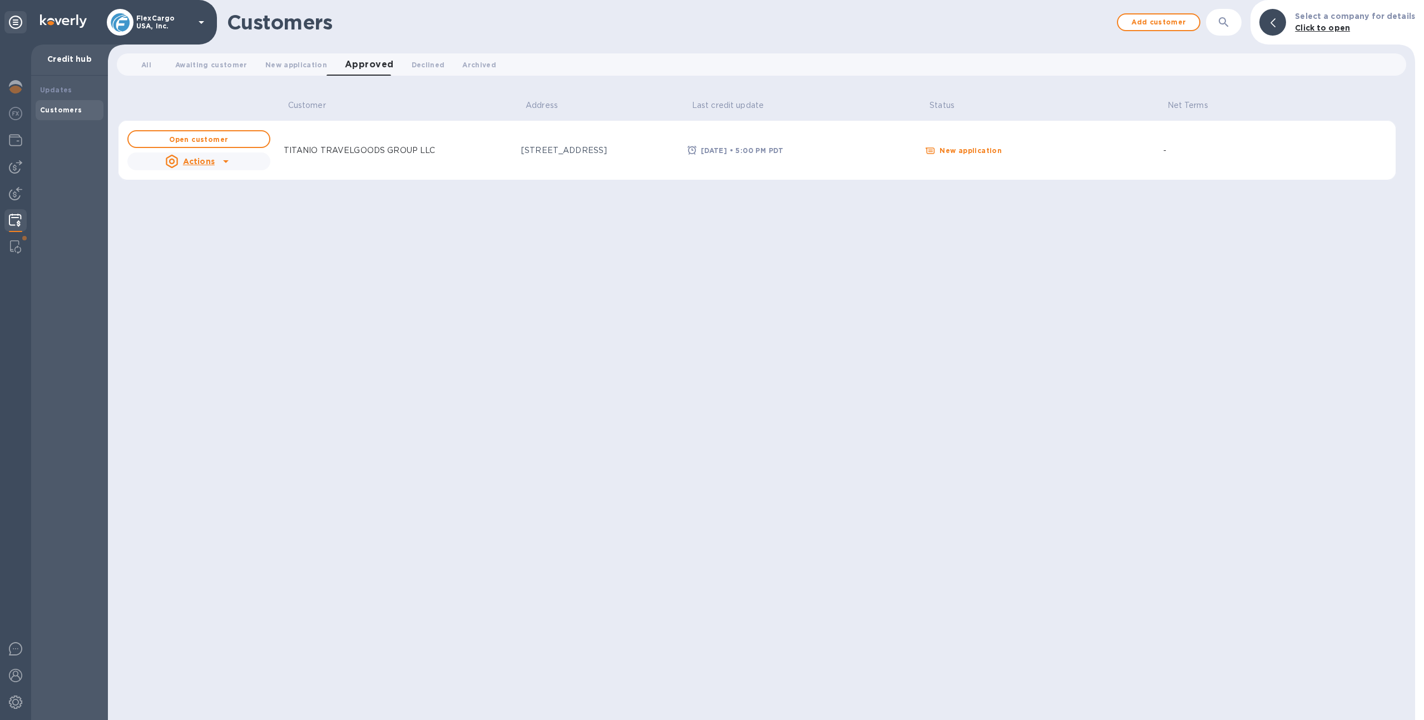
click at [23, 217] on div at bounding box center [15, 221] width 22 height 24
click at [178, 24] on p "FlexCargo USA, Inc." at bounding box center [164, 22] width 56 height 16
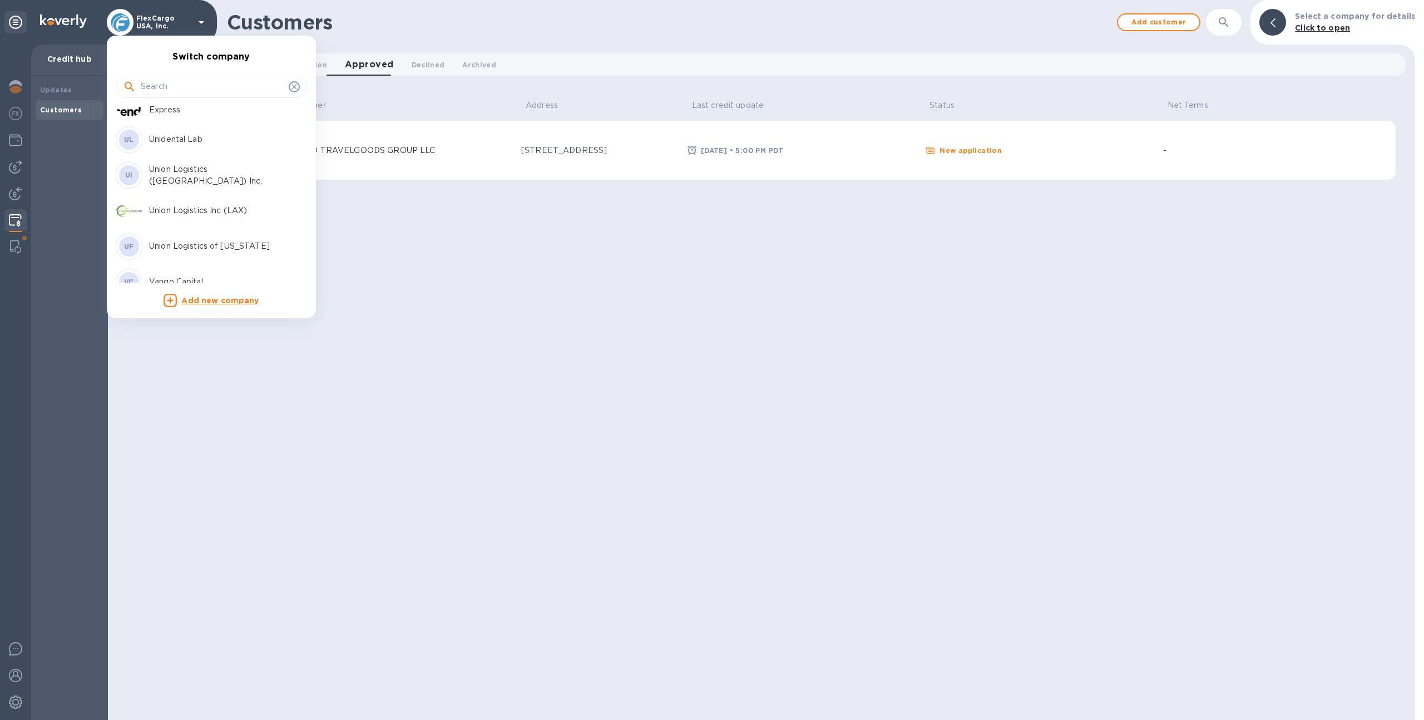
scroll to position [4785, 0]
click at [190, 210] on p "Union Logistics Inc (LAX)" at bounding box center [219, 213] width 140 height 12
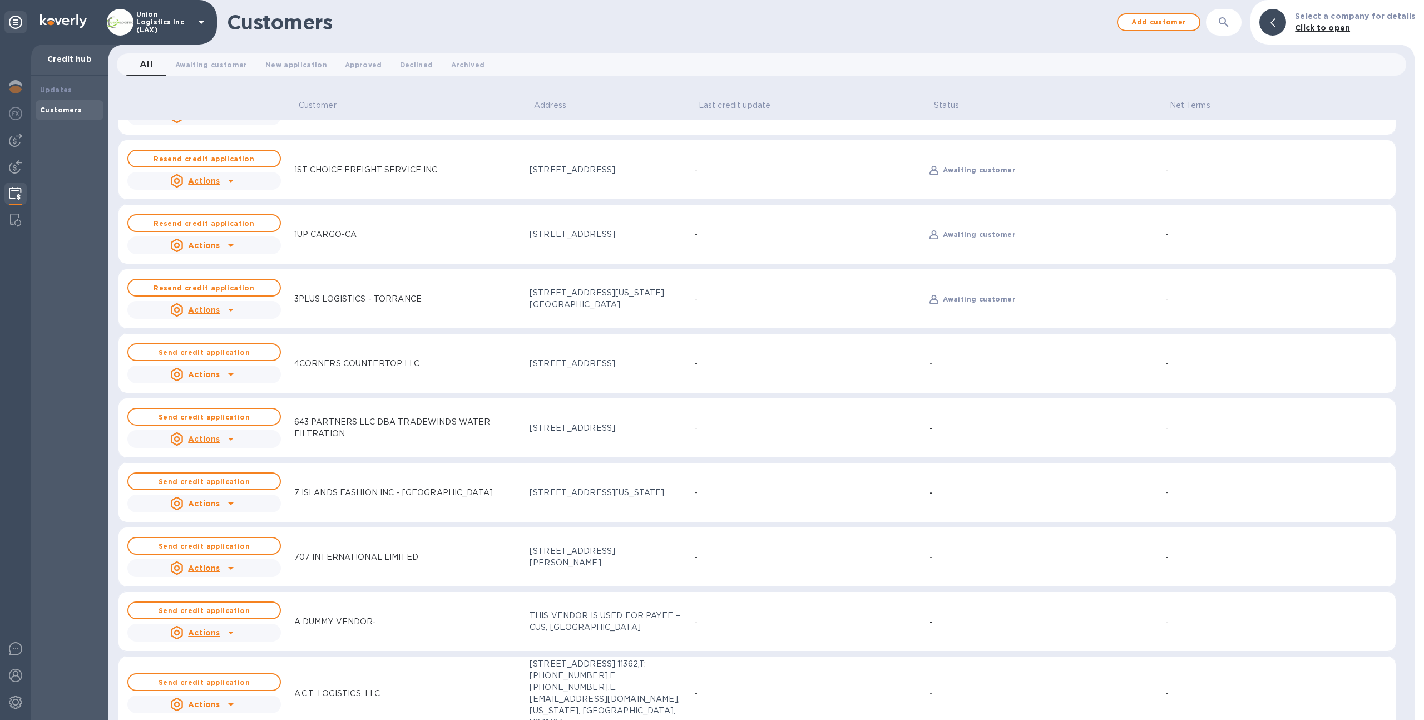
scroll to position [44, 0]
click at [367, 60] on span "Approved 0" at bounding box center [363, 65] width 37 height 12
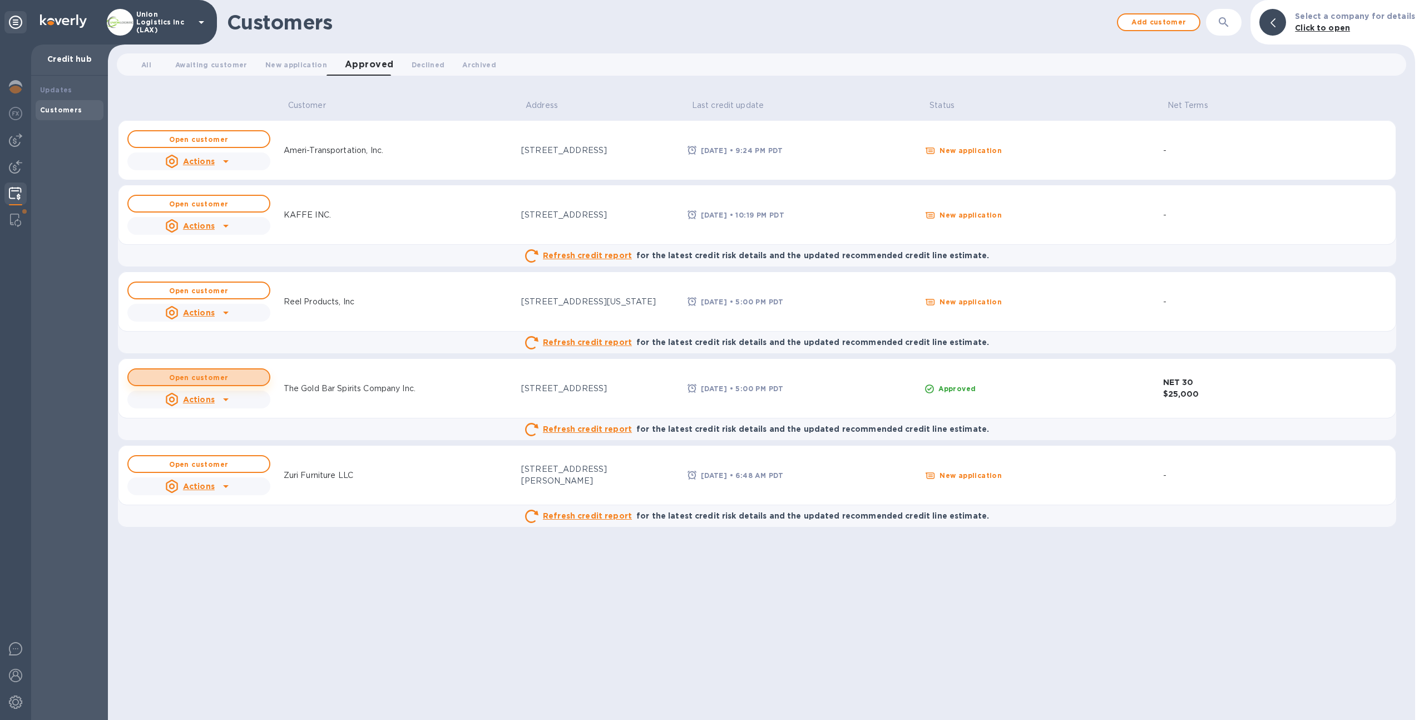
click at [244, 383] on button "Open customer" at bounding box center [198, 377] width 143 height 18
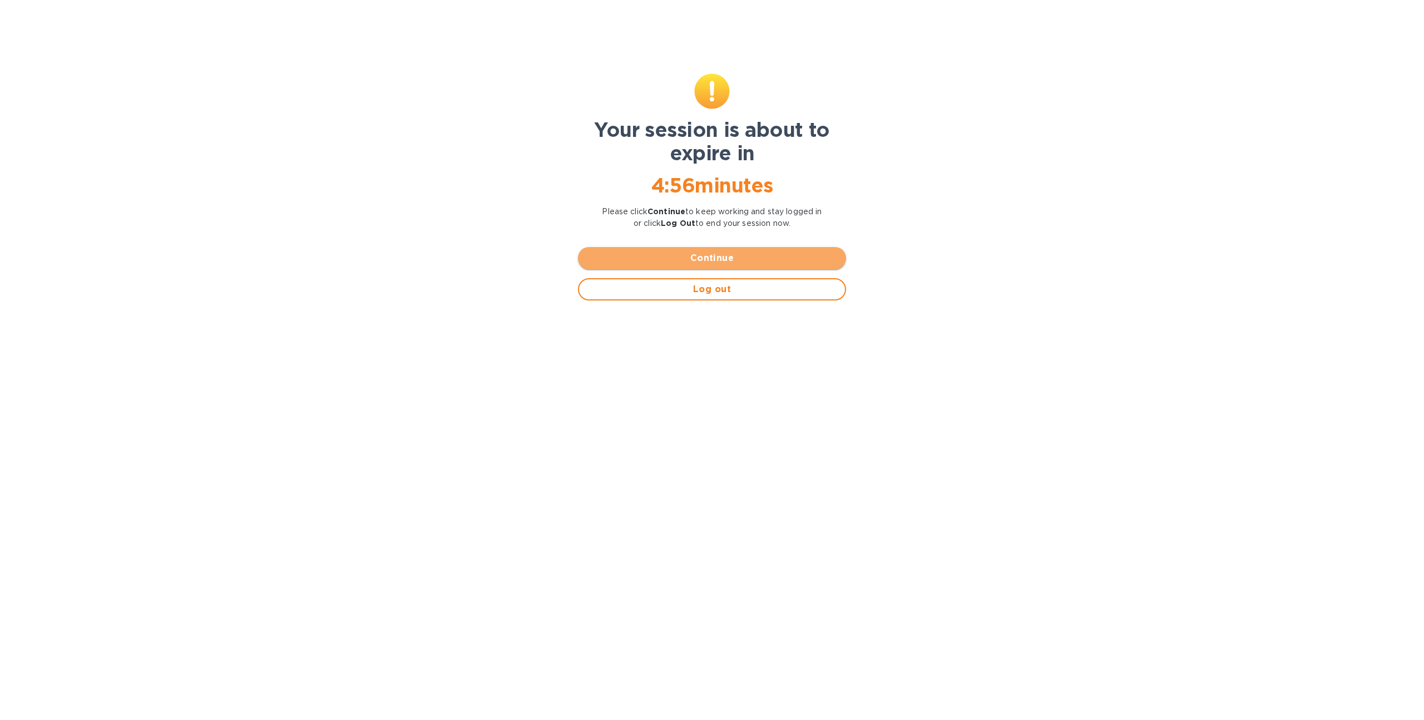
click at [749, 255] on span "Continue" at bounding box center [712, 257] width 250 height 13
